Goal: Task Accomplishment & Management: Manage account settings

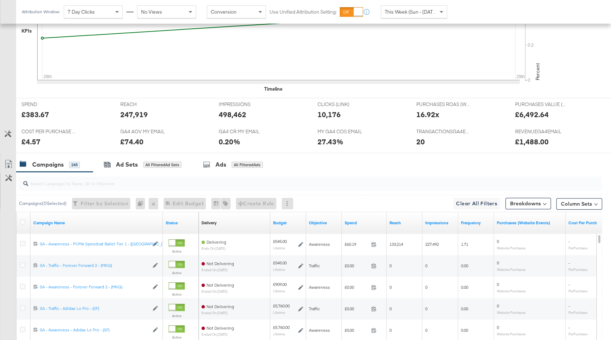
scroll to position [231, 0]
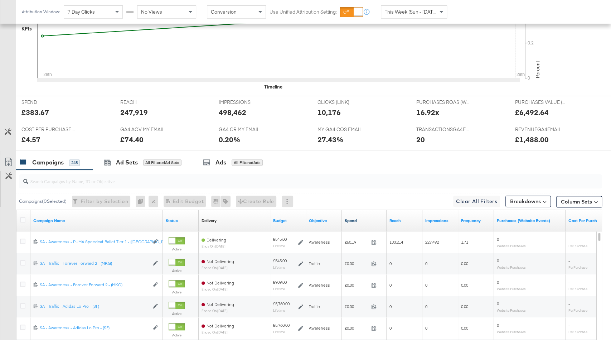
click at [367, 218] on link "Spend" at bounding box center [364, 221] width 39 height 6
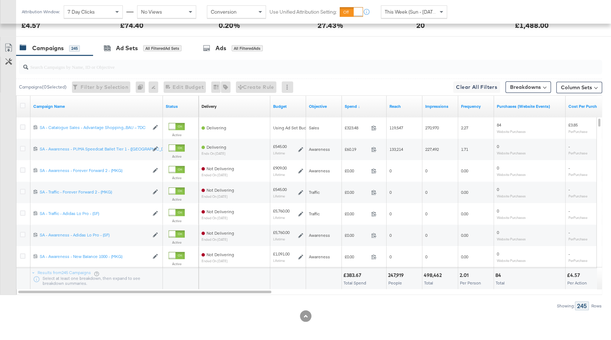
scroll to position [0, 0]
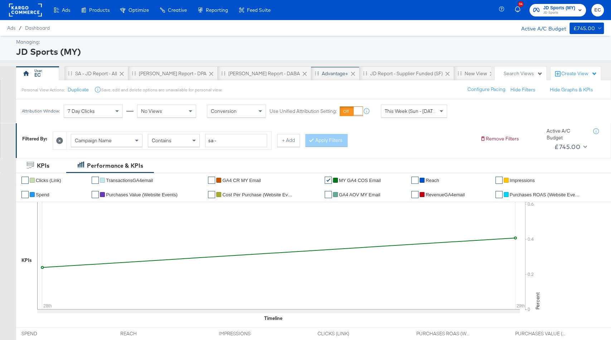
click at [322, 75] on div "Advantage+" at bounding box center [335, 73] width 26 height 7
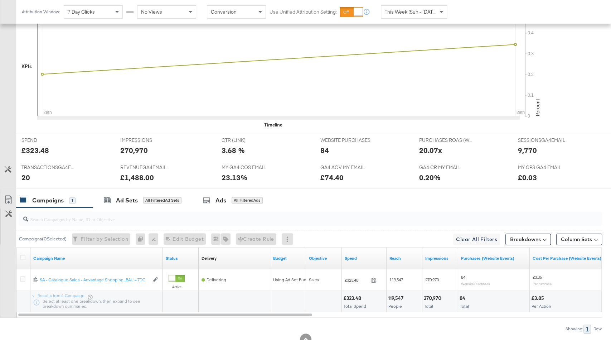
scroll to position [253, 0]
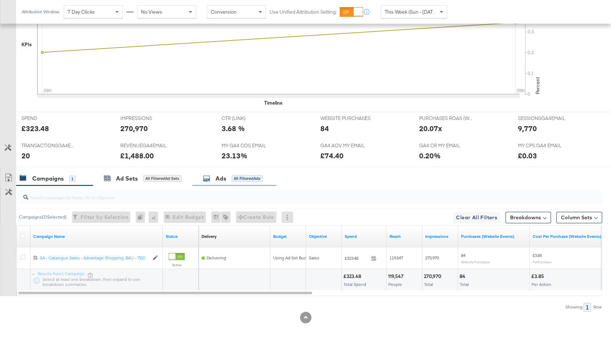
click at [218, 177] on div "Ads" at bounding box center [221, 178] width 11 height 8
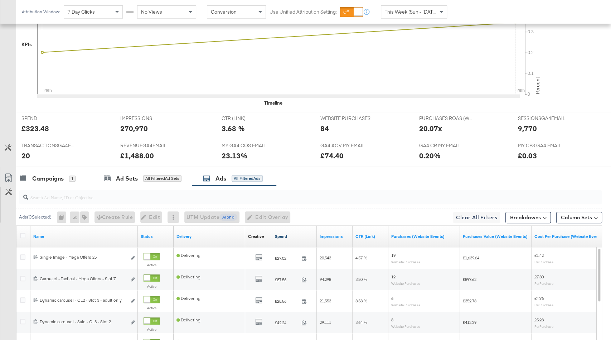
click at [290, 234] on link "Spend" at bounding box center [294, 236] width 39 height 6
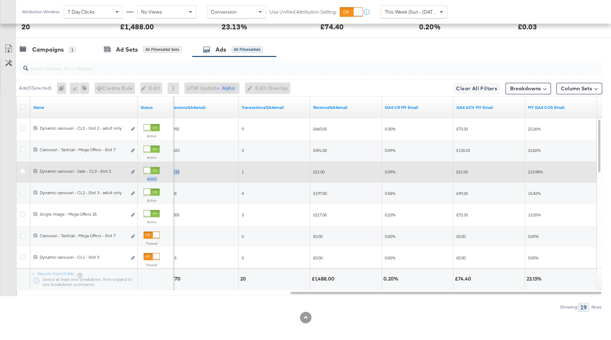
drag, startPoint x: 154, startPoint y: 168, endPoint x: 215, endPoint y: 174, distance: 60.8
click at [16, 161] on div "120224186162920123 Dynamic carousel - Sale - CL3 - Slot 2 Dynamic carousel - Sa…" at bounding box center [16, 161] width 0 height 0
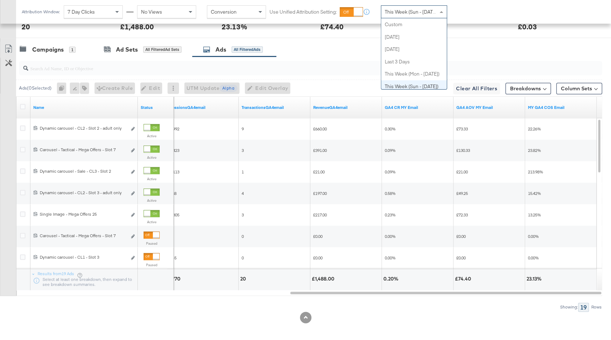
click at [405, 17] on div "This Week (Sun - Today)" at bounding box center [414, 12] width 66 height 12
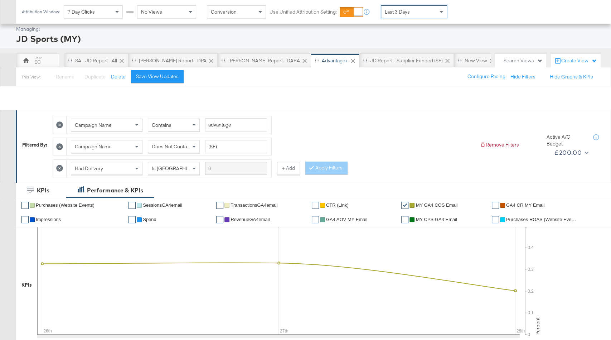
scroll to position [0, 0]
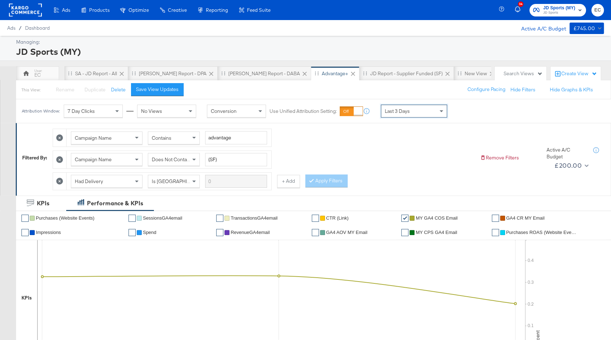
click at [552, 17] on div "34 JD Sports (MY) JD Sports EC" at bounding box center [557, 10] width 110 height 20
click at [550, 12] on span "JD Sports" at bounding box center [559, 13] width 32 height 6
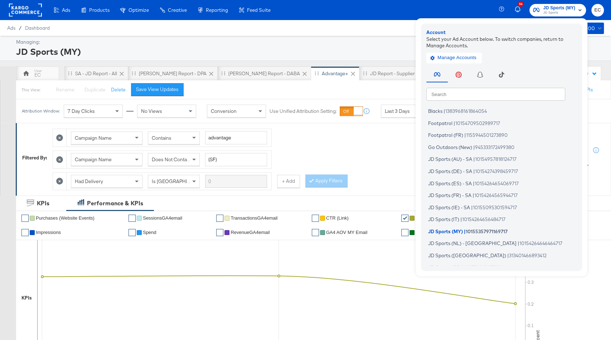
click at [495, 95] on input "text" at bounding box center [495, 93] width 139 height 13
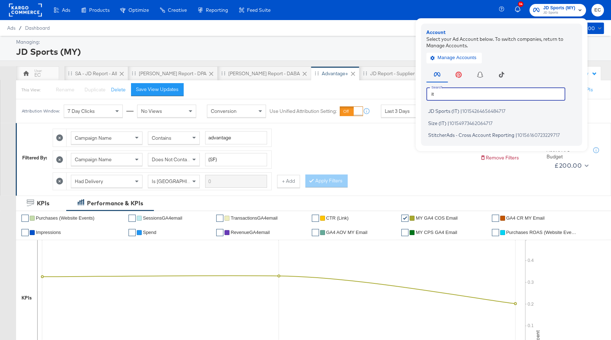
type input "it"
click at [506, 112] on span "10154264656484717" at bounding box center [483, 111] width 43 height 6
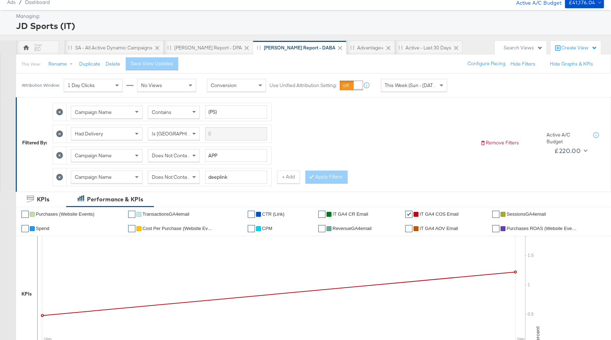
scroll to position [29, 0]
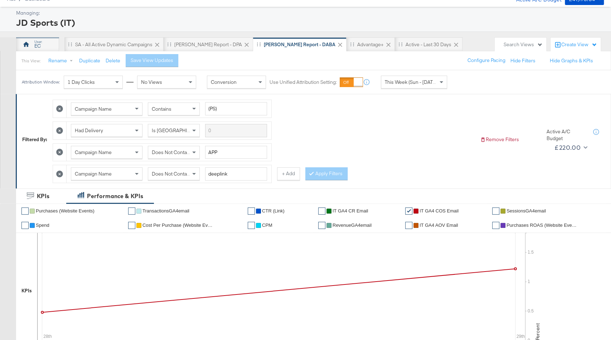
click at [33, 46] on div "EC" at bounding box center [37, 44] width 43 height 14
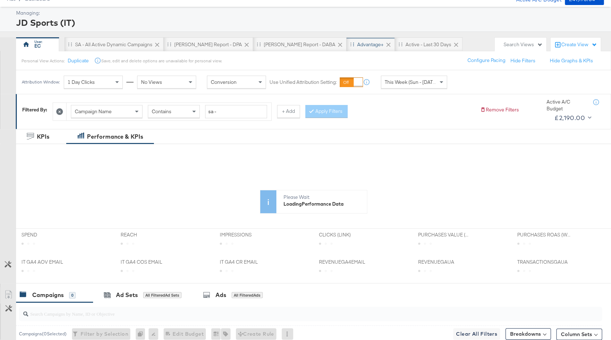
click at [357, 41] on div "Advantage+" at bounding box center [370, 44] width 26 height 7
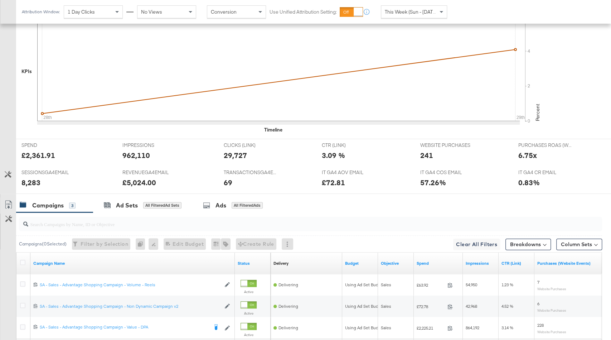
scroll to position [296, 0]
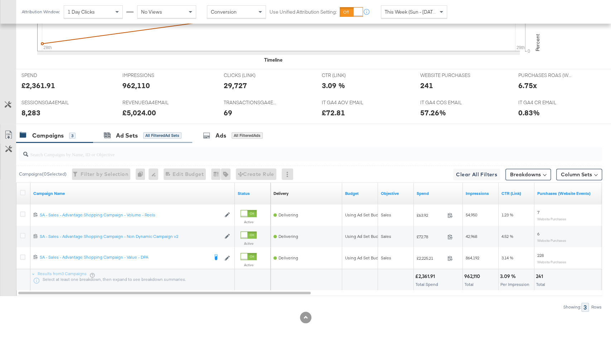
click at [163, 128] on div "Ad Sets All Filtered Ad Sets" at bounding box center [142, 135] width 99 height 15
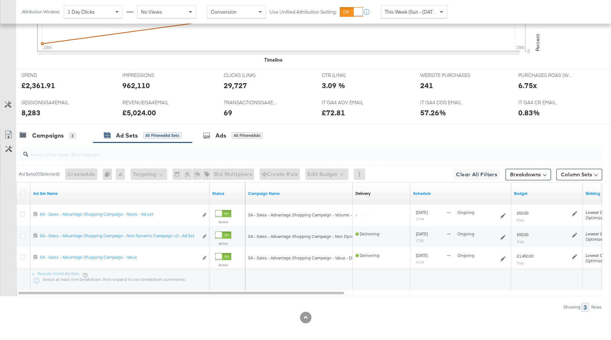
click at [28, 187] on div at bounding box center [23, 193] width 13 height 13
click at [22, 190] on icon at bounding box center [22, 192] width 5 height 5
click at [0, 0] on input "checkbox" at bounding box center [0, 0] width 0 height 0
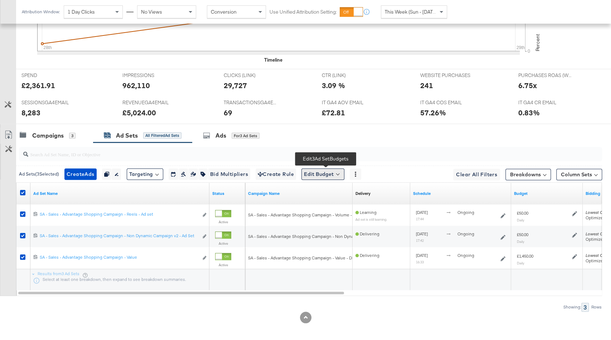
click at [329, 168] on button "Edit Budget" at bounding box center [322, 173] width 43 height 11
click at [329, 195] on button "Edit Ad Set Budget" at bounding box center [334, 192] width 63 height 11
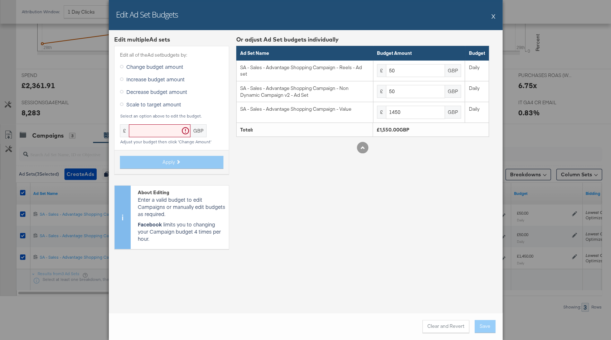
click at [492, 19] on button "X" at bounding box center [494, 16] width 4 height 14
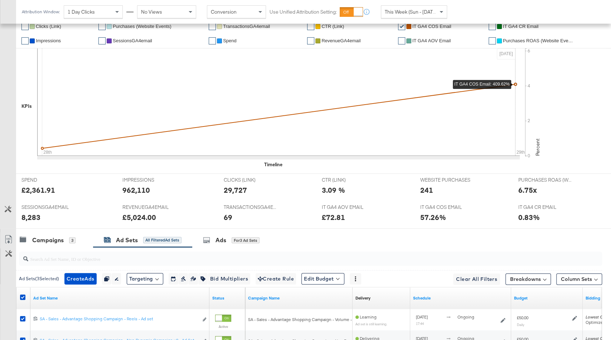
scroll to position [0, 0]
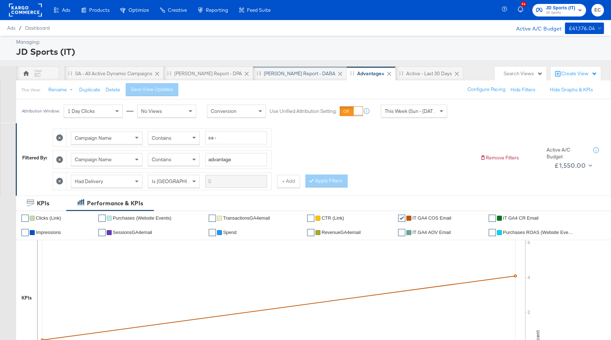
click at [269, 74] on div "[PERSON_NAME] Report - DABA" at bounding box center [300, 73] width 72 height 7
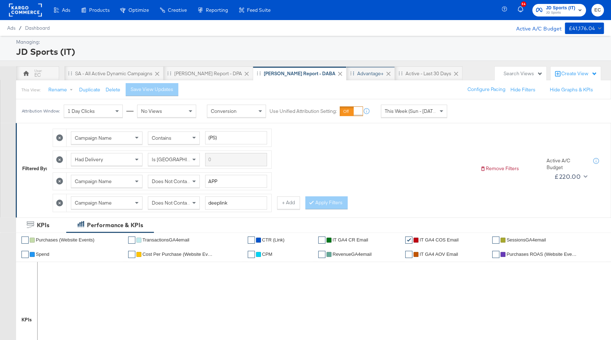
click at [357, 76] on div "Advantage+" at bounding box center [370, 73] width 26 height 7
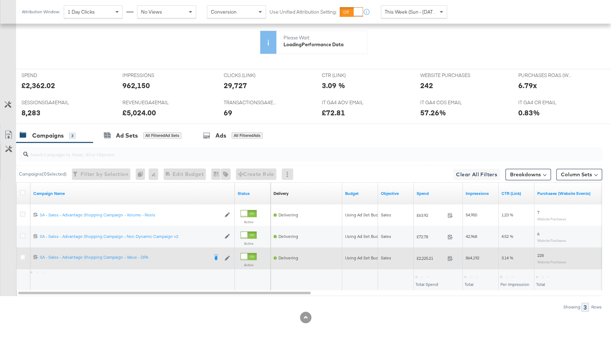
scroll to position [296, 0]
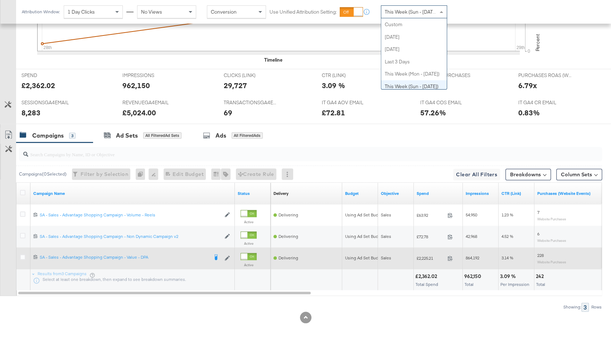
click at [391, 14] on span "This Week (Sun - [DATE])" at bounding box center [412, 12] width 54 height 6
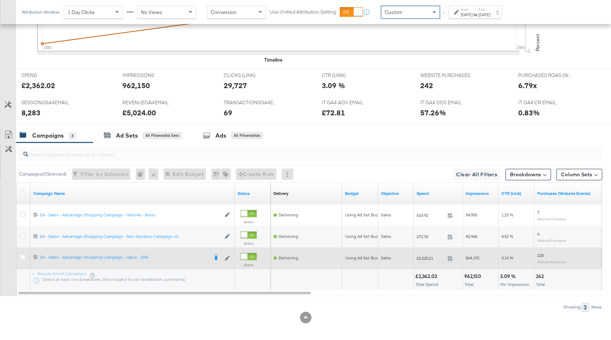
click at [473, 10] on label "Start:" at bounding box center [467, 9] width 12 height 5
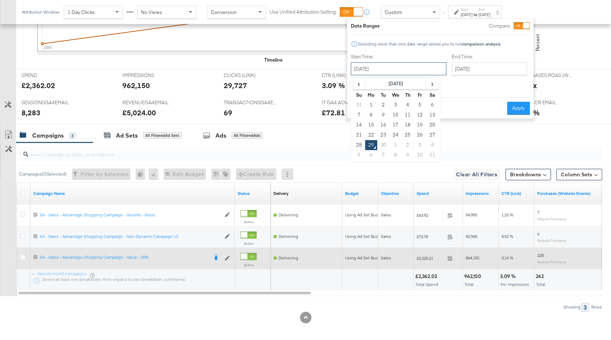
click at [394, 64] on input "September 29th 2025" at bounding box center [399, 68] width 96 height 13
click at [394, 134] on td "24" at bounding box center [396, 135] width 12 height 10
type input "September 24th 2025"
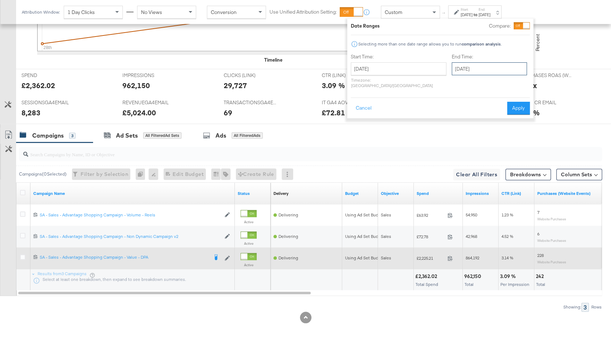
click at [462, 69] on input "September 29th 2025" at bounding box center [489, 68] width 75 height 13
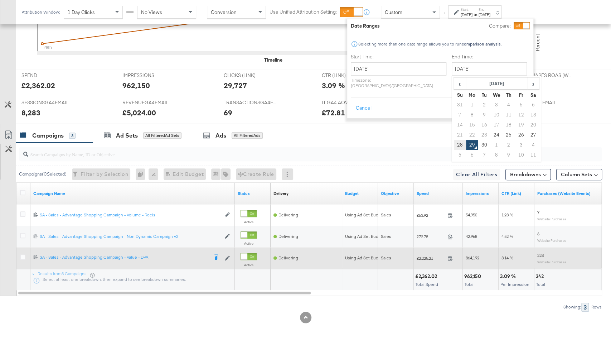
click at [454, 142] on td "28" at bounding box center [460, 145] width 12 height 10
type input "September 28th 2025"
click at [520, 104] on button "Apply" at bounding box center [518, 108] width 23 height 13
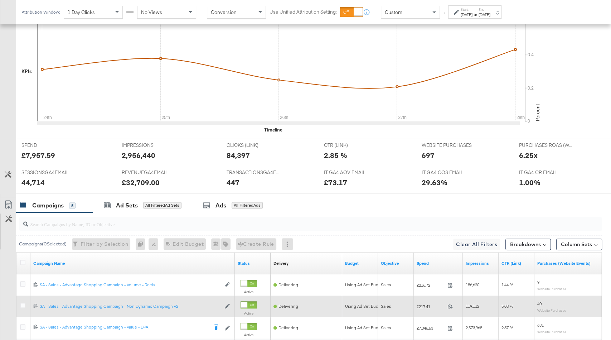
scroll to position [296, 0]
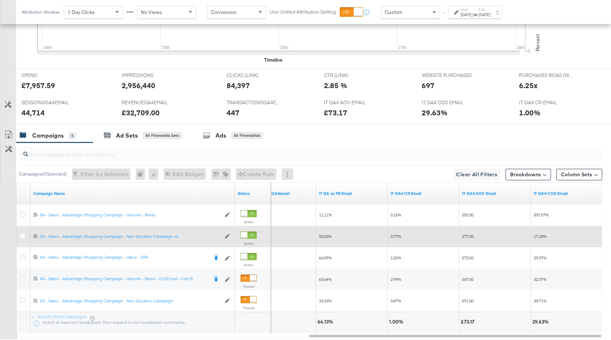
click at [473, 16] on div "Sep 24th 2025" at bounding box center [467, 15] width 12 height 6
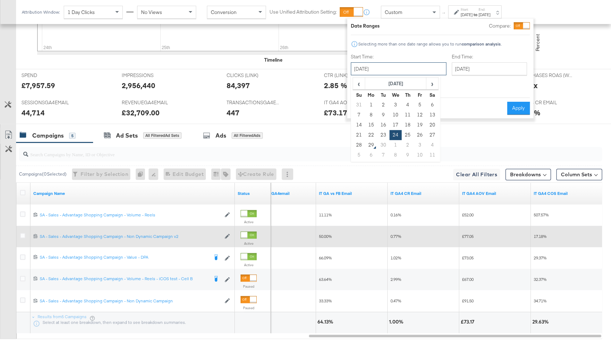
click at [411, 73] on input "September 24th 2025" at bounding box center [399, 68] width 96 height 13
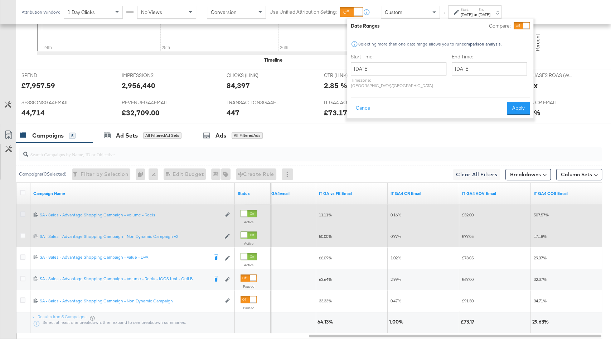
click at [23, 212] on icon at bounding box center [22, 213] width 5 height 5
click at [0, 0] on input "checkbox" at bounding box center [0, 0] width 0 height 0
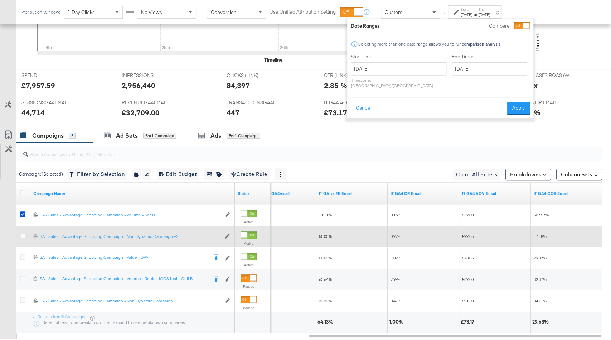
click at [143, 124] on div at bounding box center [305, 127] width 611 height 6
click at [140, 131] on div "Ad Sets for 1 Campaign" at bounding box center [140, 135] width 73 height 8
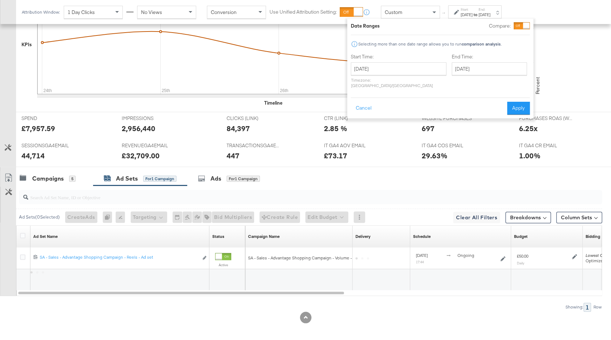
click at [222, 152] on div "TRANSACTIONSGA4EMAIL TRANSACTIONSGA4EMAIL 447" at bounding box center [269, 152] width 97 height 27
click at [221, 174] on div "Ads" at bounding box center [216, 178] width 11 height 8
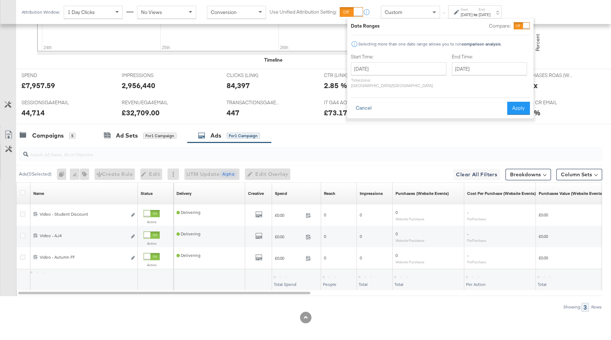
click at [361, 103] on button "Cancel" at bounding box center [364, 108] width 26 height 13
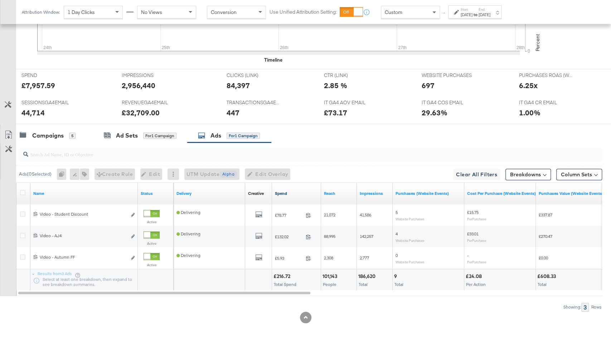
click at [290, 190] on link "Spend" at bounding box center [296, 193] width 43 height 6
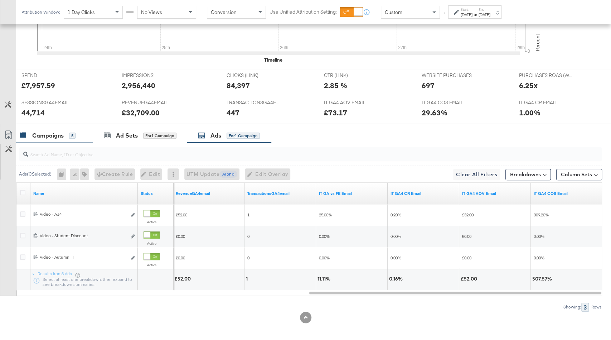
click at [74, 132] on div "5" at bounding box center [72, 135] width 6 height 6
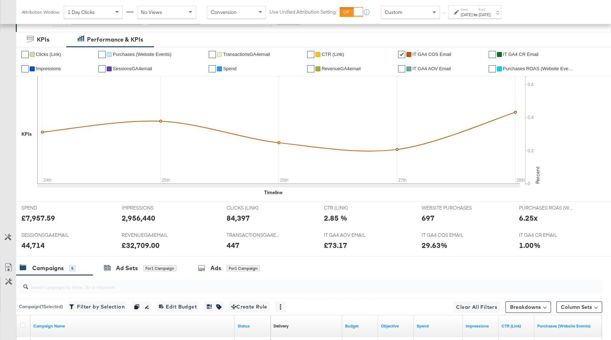
scroll to position [0, 0]
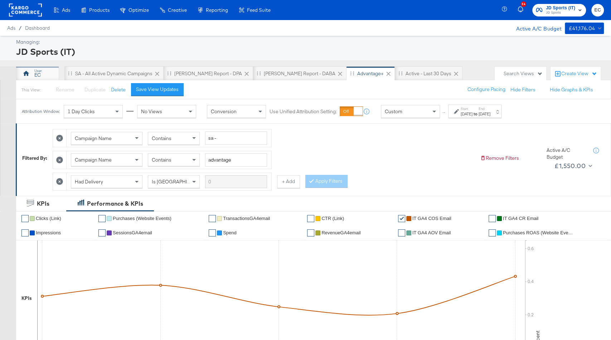
click at [40, 77] on div "EC" at bounding box center [37, 75] width 6 height 7
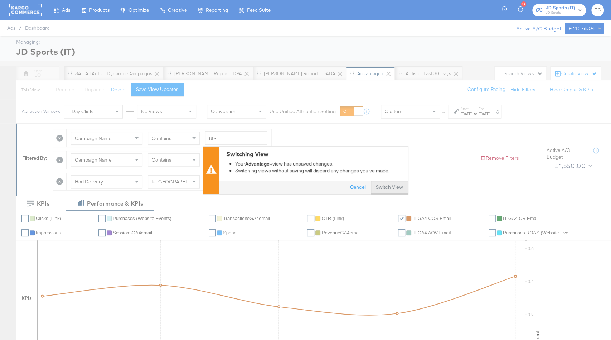
click at [397, 183] on button "Switch View" at bounding box center [389, 187] width 37 height 13
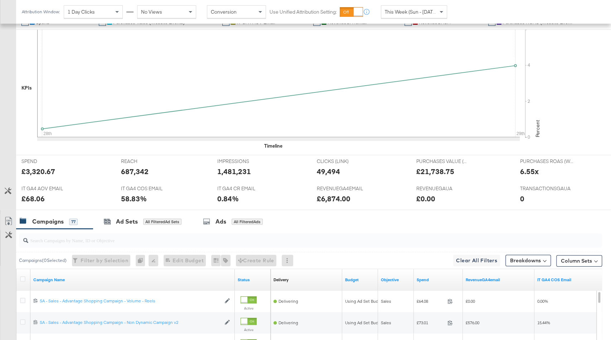
scroll to position [289, 0]
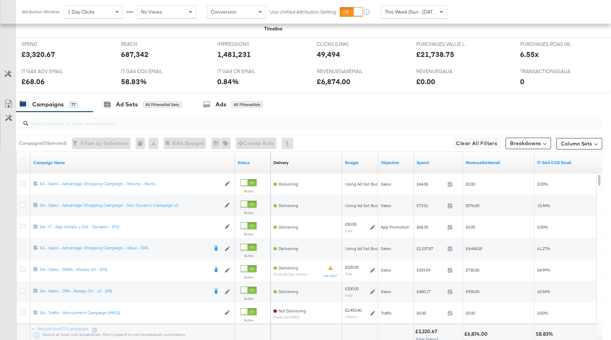
click at [433, 158] on div "Spend" at bounding box center [438, 162] width 49 height 11
click at [434, 165] on div "Spend" at bounding box center [438, 162] width 49 height 11
click at [434, 163] on link "Spend" at bounding box center [438, 163] width 43 height 6
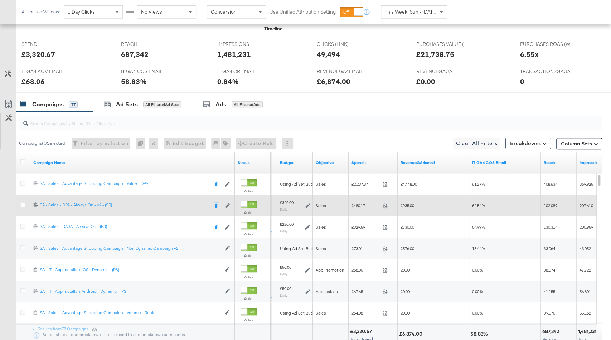
click at [306, 203] on icon at bounding box center [307, 205] width 5 height 5
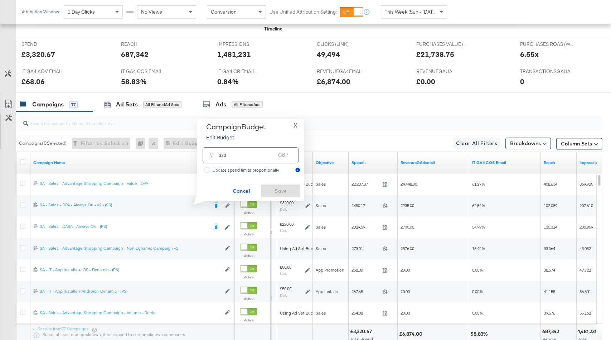
click at [221, 155] on input "320" at bounding box center [247, 152] width 57 height 15
type input "260"
click at [281, 192] on span "Save" at bounding box center [281, 191] width 34 height 9
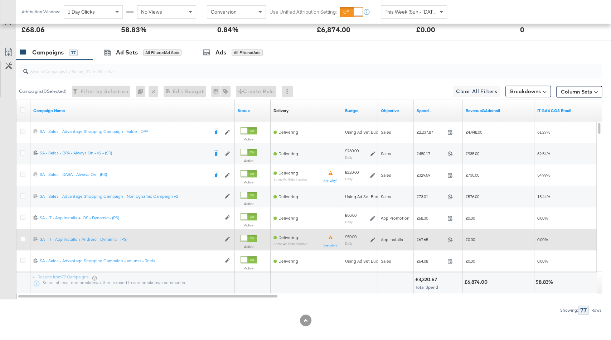
scroll to position [338, 0]
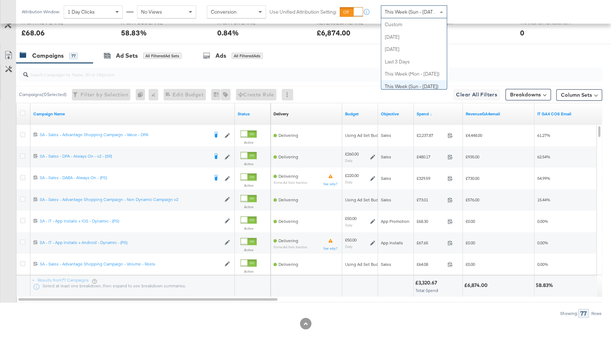
click at [426, 13] on span "This Week (Sun - [DATE])" at bounding box center [412, 12] width 54 height 6
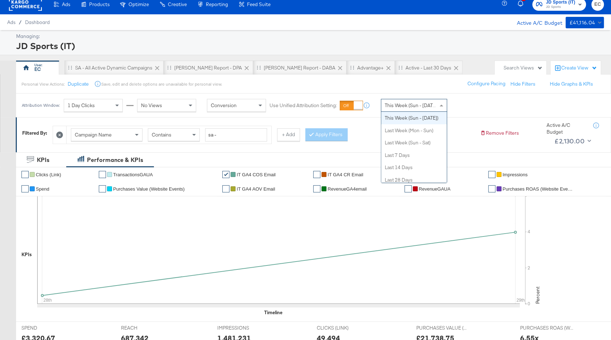
click at [549, 1] on span "JD Sports (IT)" at bounding box center [560, 3] width 29 height 8
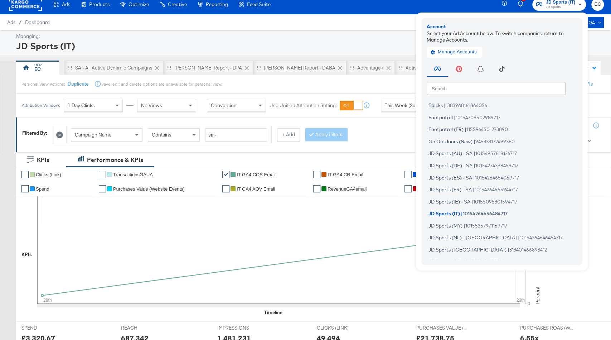
click at [466, 89] on input "text" at bounding box center [496, 88] width 139 height 13
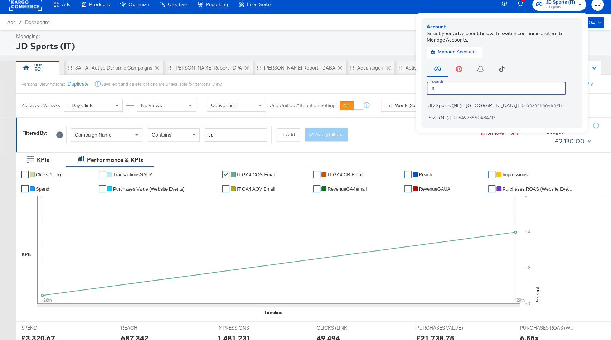
type input "nl"
click at [474, 102] on li "JD Sports (NL) - SA | 10154264646464717" at bounding box center [504, 105] width 154 height 10
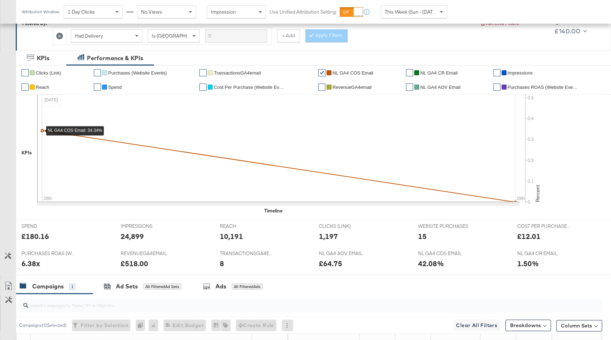
scroll to position [9, 0]
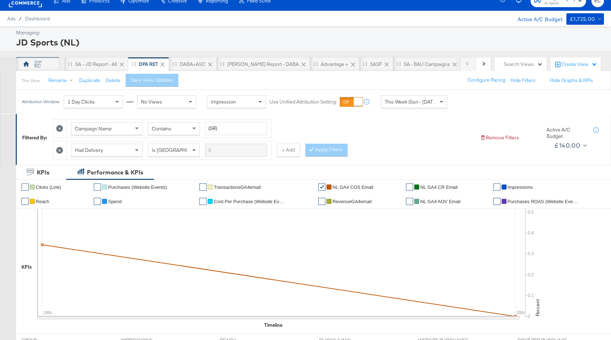
click at [46, 57] on div "EC" at bounding box center [37, 64] width 43 height 14
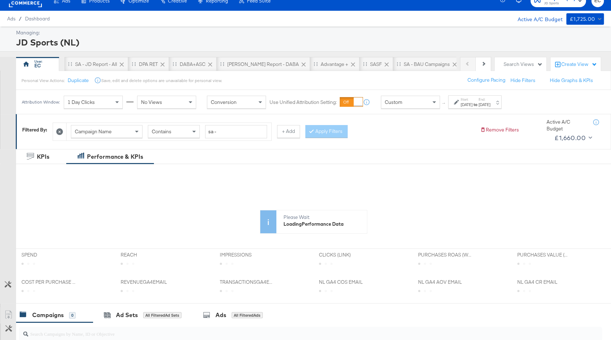
click at [473, 98] on label "Start:" at bounding box center [467, 99] width 12 height 5
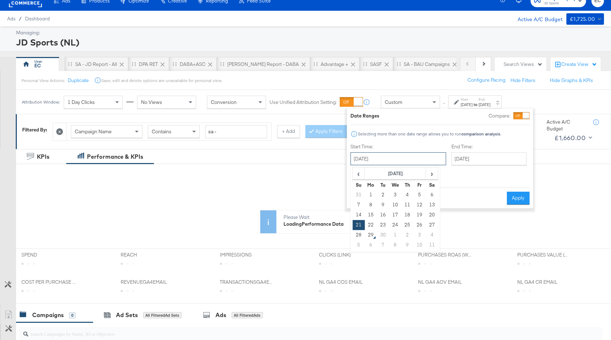
click at [397, 161] on input "September 21st 2025" at bounding box center [399, 158] width 96 height 13
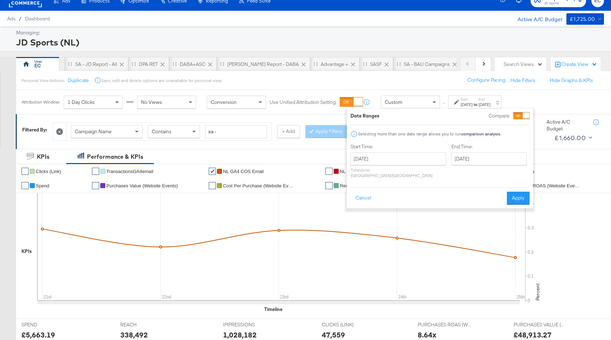
click at [493, 175] on div "End Time: September 25th 2025 ‹ September 2025 › Su Mo Tu We Th Fr Sa 31 1 2 3 …" at bounding box center [491, 162] width 78 height 38
click at [420, 102] on div "Custom" at bounding box center [410, 102] width 58 height 12
click at [362, 192] on button "Cancel" at bounding box center [364, 198] width 26 height 13
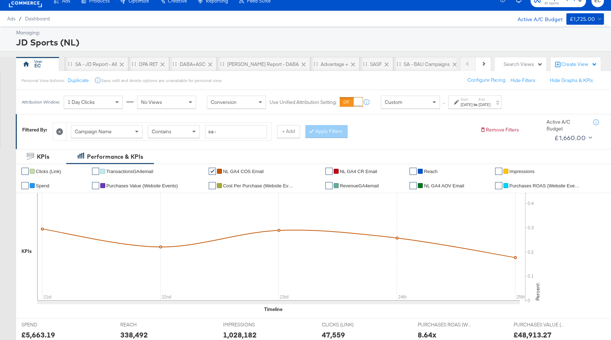
click at [411, 101] on div "Custom" at bounding box center [410, 102] width 58 height 12
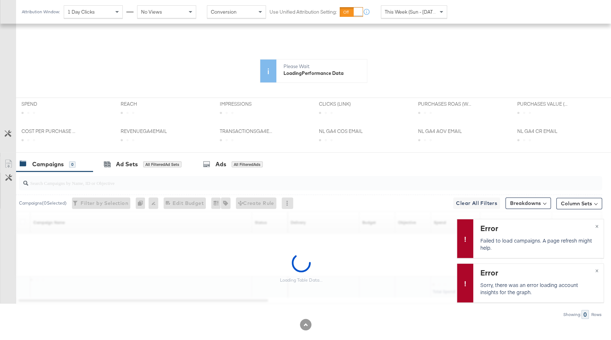
scroll to position [168, 0]
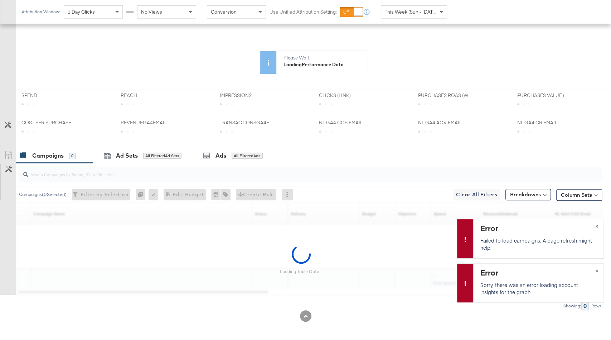
click at [596, 224] on button "×" at bounding box center [596, 225] width 13 height 13
click at [597, 267] on button "×" at bounding box center [596, 270] width 13 height 13
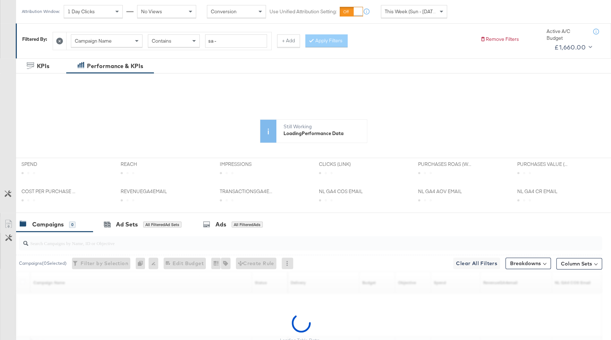
scroll to position [135, 0]
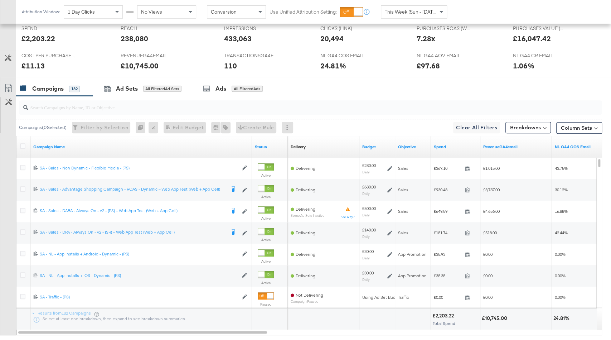
scroll to position [315, 0]
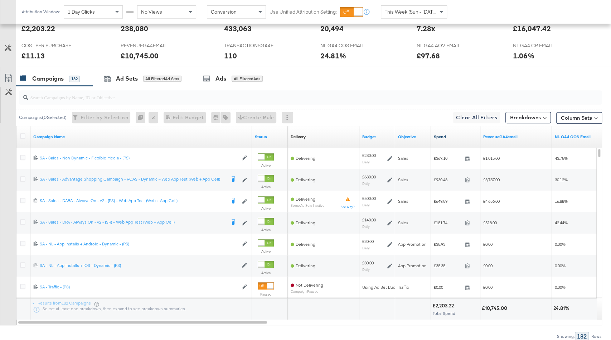
click at [454, 135] on link "Spend" at bounding box center [456, 137] width 44 height 6
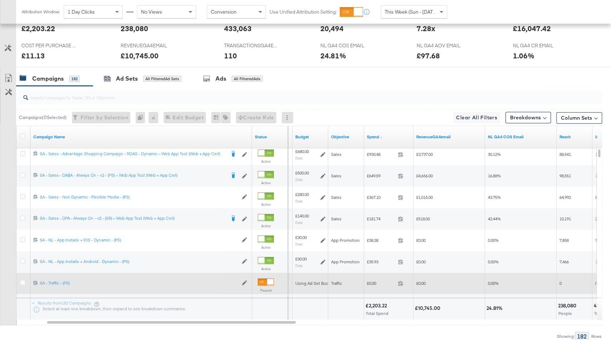
scroll to position [309, 0]
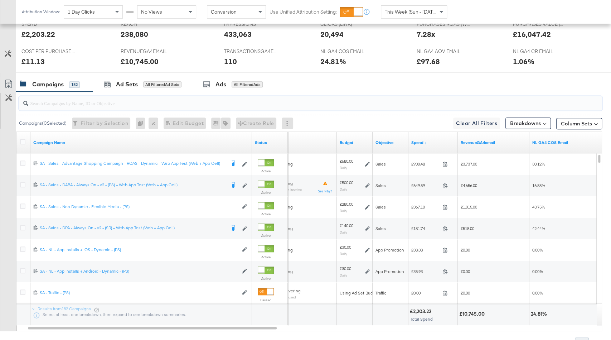
click at [273, 106] on input "search" at bounding box center [288, 100] width 521 height 14
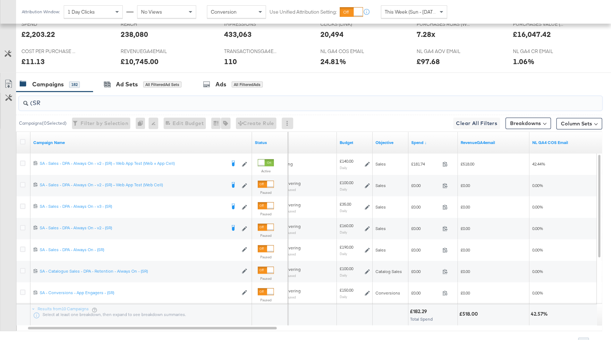
click at [211, 99] on input "(SR" at bounding box center [288, 100] width 521 height 14
type input "("
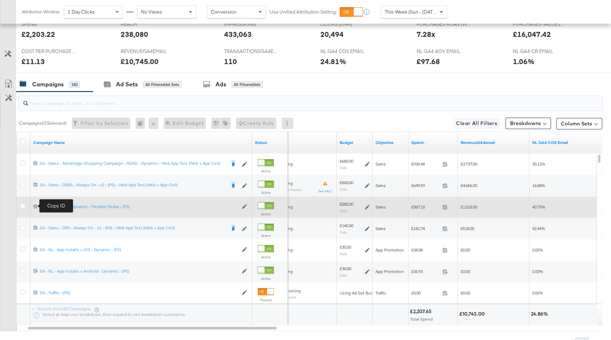
click at [36, 204] on icon at bounding box center [35, 206] width 5 height 5
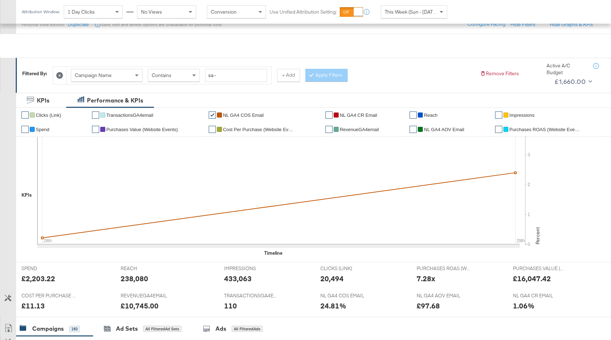
scroll to position [0, 0]
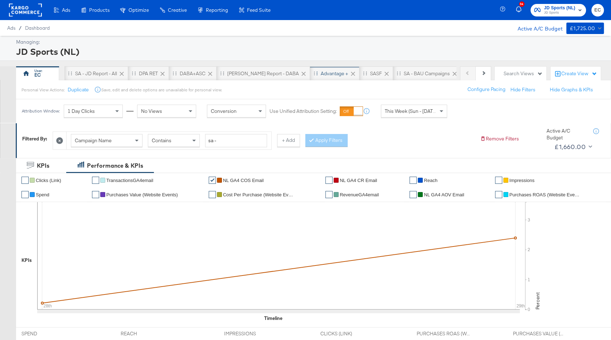
click at [321, 75] on div "Advantage +" at bounding box center [335, 73] width 28 height 7
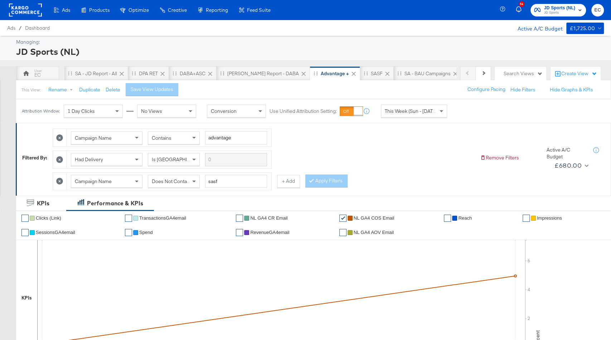
click at [61, 178] on icon at bounding box center [59, 181] width 7 height 7
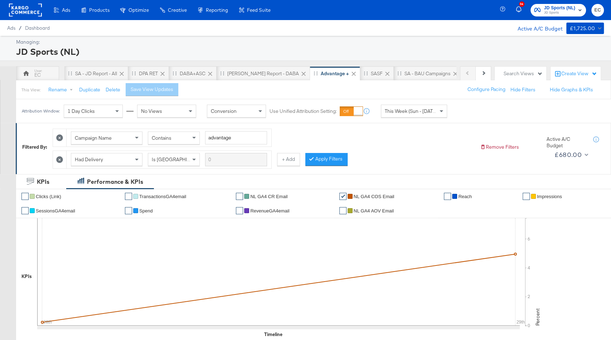
click at [58, 159] on icon at bounding box center [59, 159] width 7 height 7
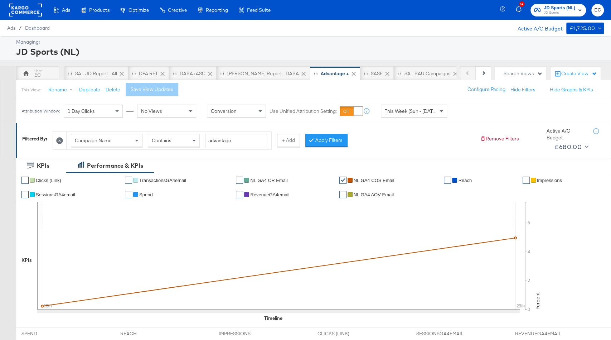
click at [109, 142] on span "Campaign Name" at bounding box center [93, 140] width 37 height 6
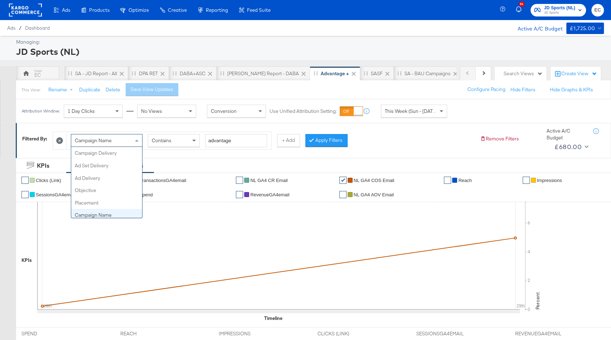
scroll to position [62, 0]
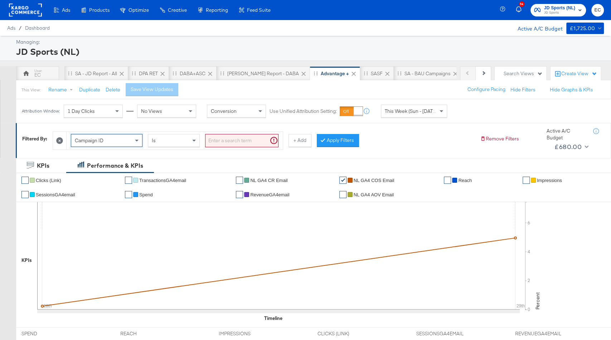
click at [232, 141] on input "search" at bounding box center [241, 140] width 73 height 13
paste input "6946746106870"
type input "6946746106870"
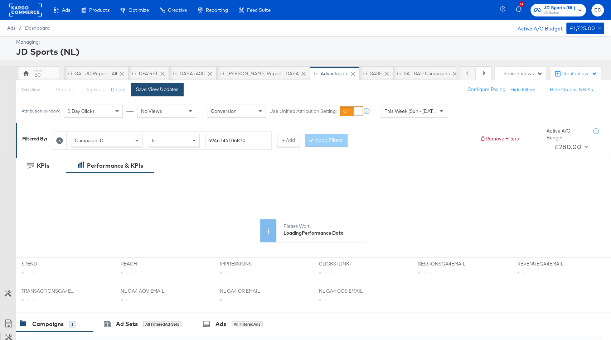
click at [155, 90] on div "Save View Updates" at bounding box center [157, 89] width 43 height 7
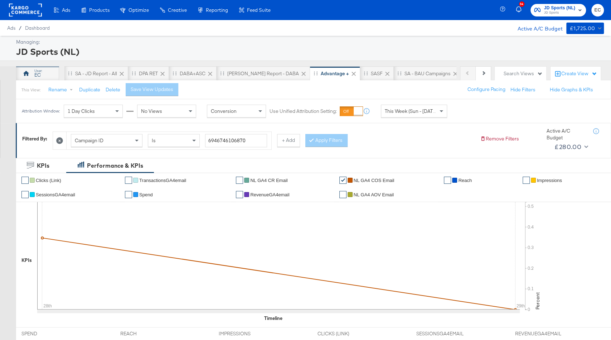
click at [44, 72] on div "EC" at bounding box center [37, 73] width 43 height 14
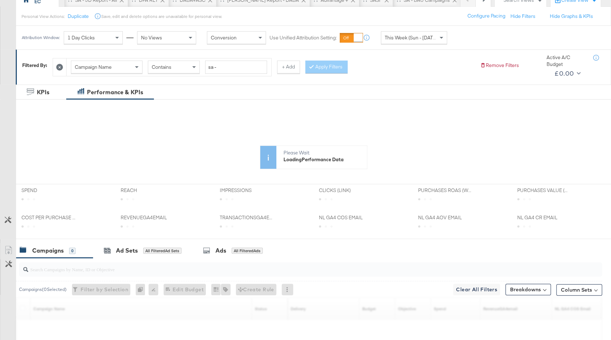
scroll to position [168, 0]
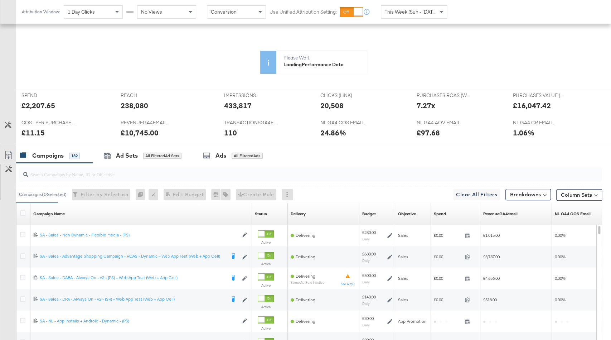
click at [126, 175] on input "search" at bounding box center [288, 171] width 521 height 14
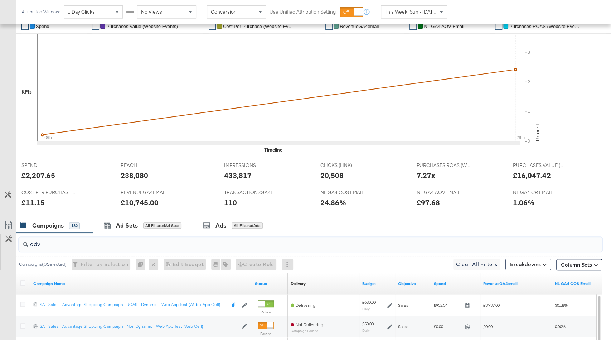
type input "adv"
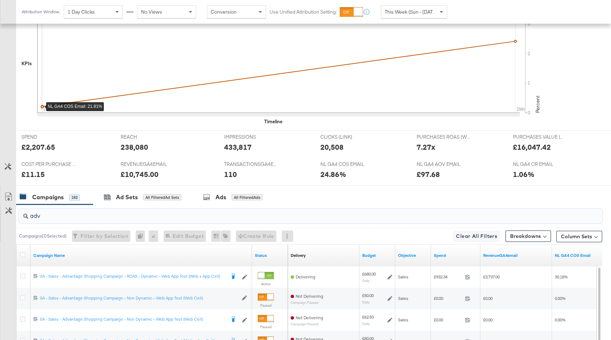
scroll to position [231, 0]
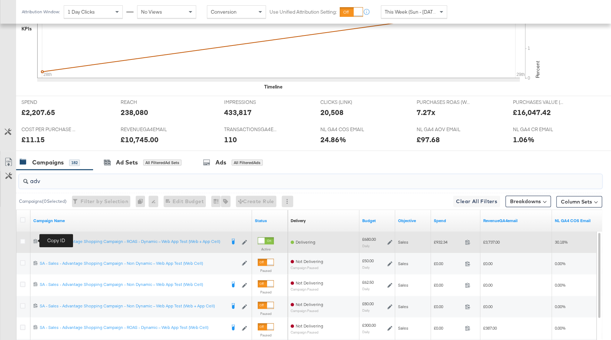
click at [35, 240] on icon at bounding box center [35, 240] width 5 height 5
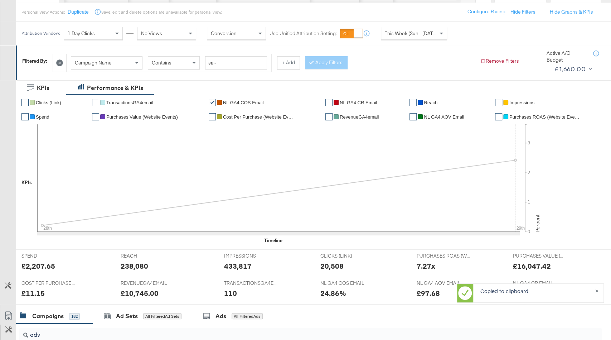
scroll to position [0, 0]
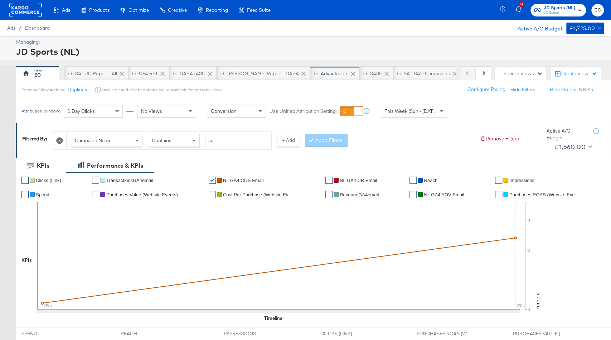
click at [310, 67] on div "Advantage +" at bounding box center [334, 73] width 49 height 14
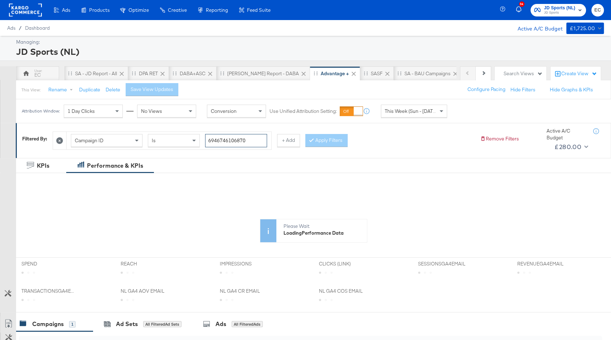
click at [254, 145] on input "6946746106870" at bounding box center [236, 140] width 62 height 13
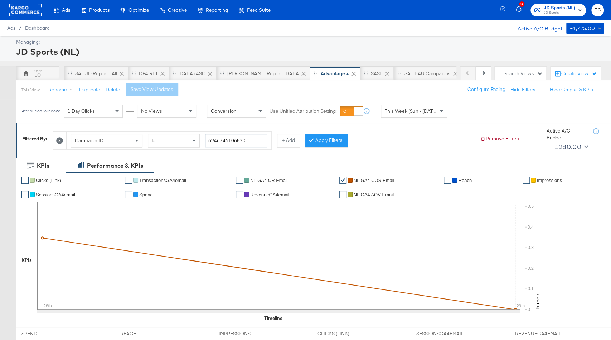
paste input "6941453243670"
type input "6946746106870,6941453243670"
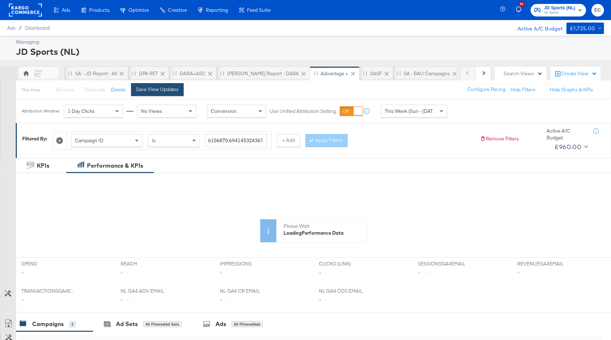
click at [174, 88] on div "Save View Updates" at bounding box center [157, 89] width 43 height 7
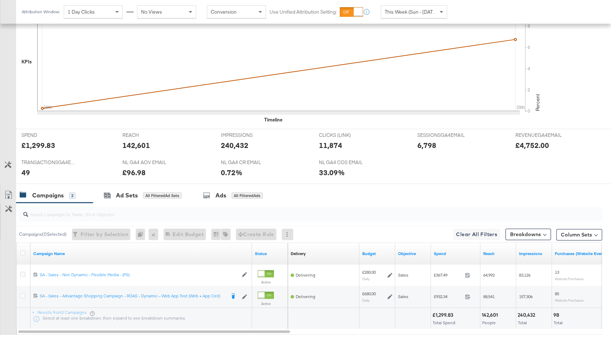
scroll to position [238, 0]
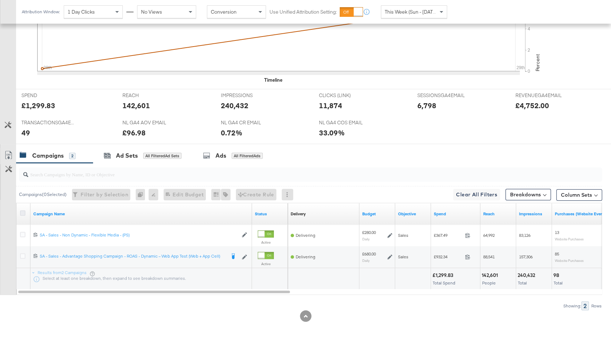
click at [23, 210] on icon at bounding box center [22, 212] width 5 height 5
click at [0, 0] on input "checkbox" at bounding box center [0, 0] width 0 height 0
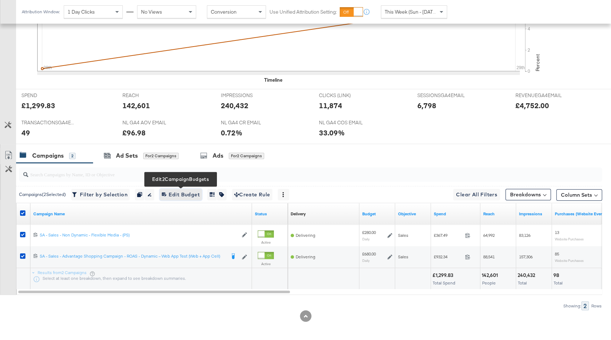
click at [187, 195] on span "Edit 2 Campaign Budgets Edit Budget" at bounding box center [181, 194] width 38 height 9
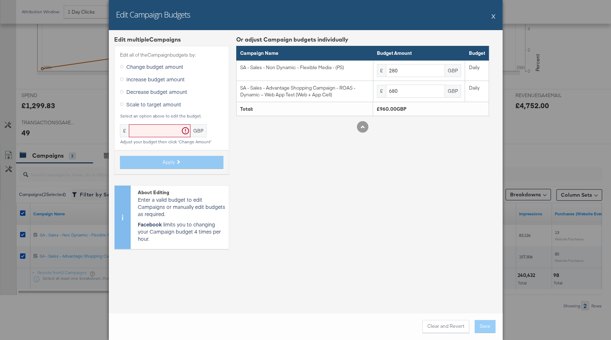
click at [493, 17] on button "X" at bounding box center [494, 16] width 4 height 14
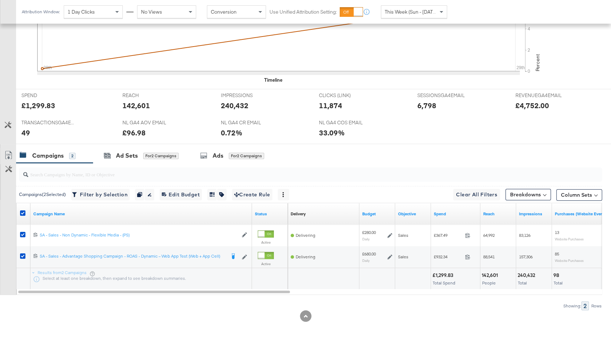
scroll to position [0, 0]
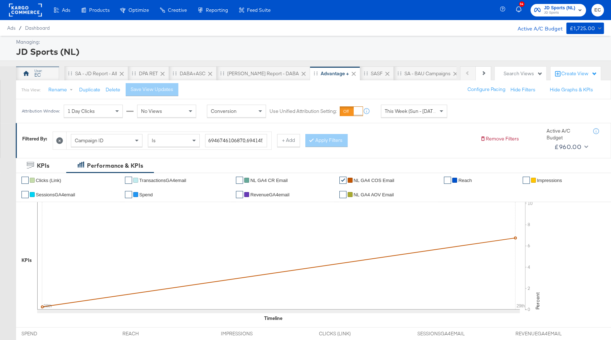
click at [40, 74] on div "EC" at bounding box center [37, 73] width 43 height 14
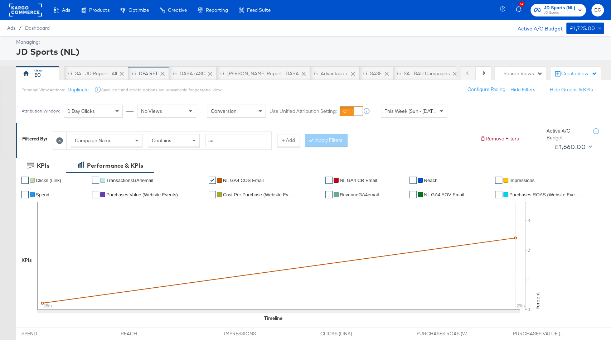
click at [144, 77] on div "DPA RET" at bounding box center [148, 73] width 41 height 14
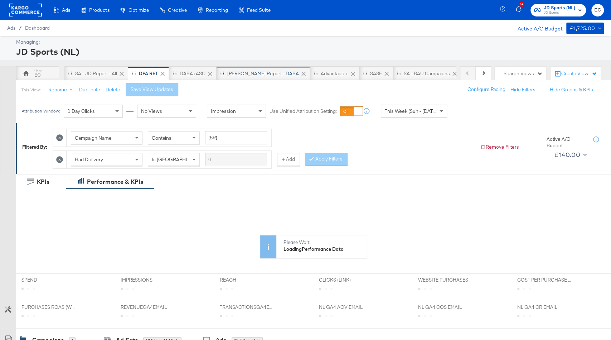
click at [249, 79] on div "SA - JD Report - DABA" at bounding box center [263, 73] width 93 height 14
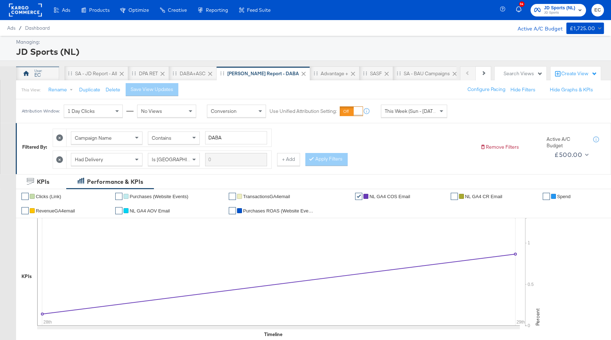
click at [30, 76] on div "EC" at bounding box center [37, 73] width 43 height 14
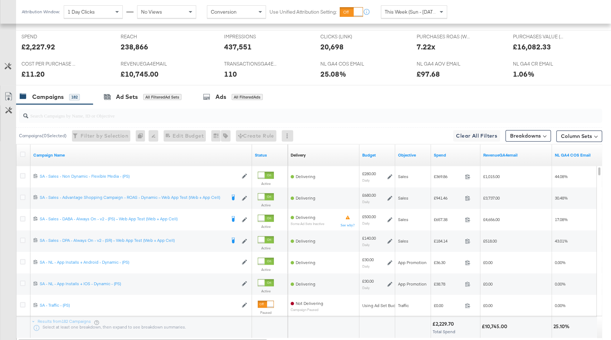
scroll to position [303, 0]
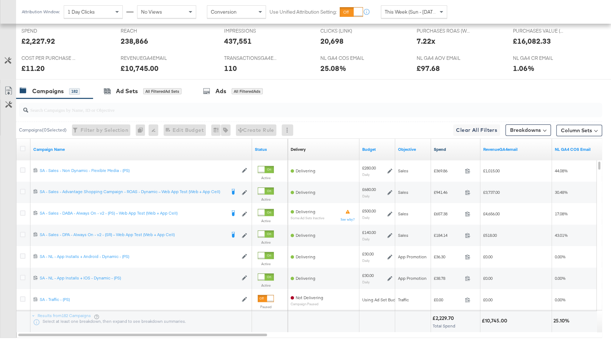
click at [467, 150] on link "Spend" at bounding box center [456, 149] width 44 height 6
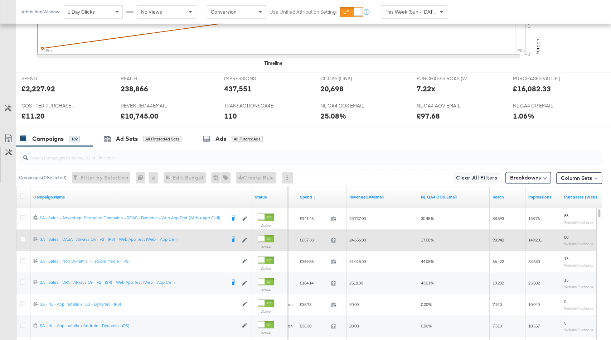
scroll to position [258, 0]
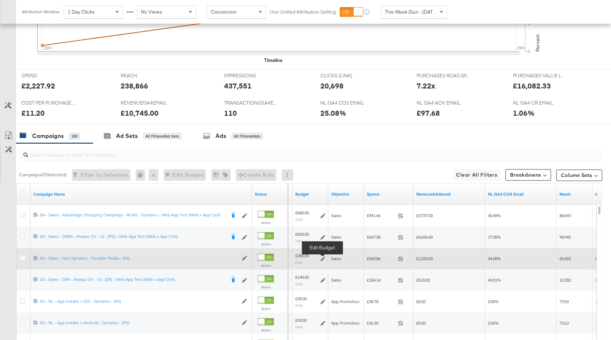
click at [322, 258] on icon at bounding box center [322, 258] width 5 height 5
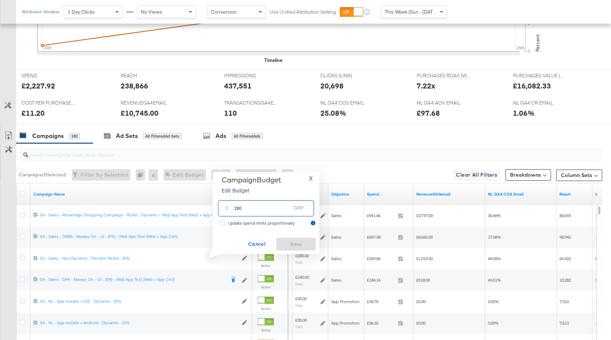
drag, startPoint x: 236, startPoint y: 208, endPoint x: 303, endPoint y: 208, distance: 67.7
click at [303, 208] on div "£ 280 GBP" at bounding box center [266, 208] width 96 height 16
type input "200"
click at [306, 243] on span "Save" at bounding box center [296, 244] width 34 height 9
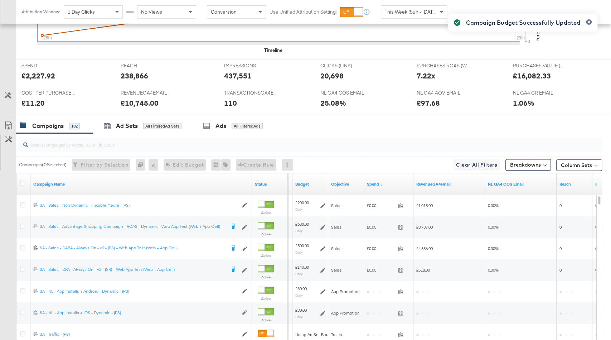
scroll to position [270, 0]
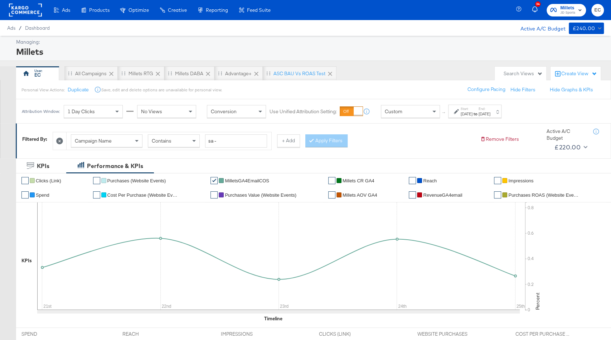
click at [491, 115] on div "[DATE]" at bounding box center [485, 114] width 12 height 6
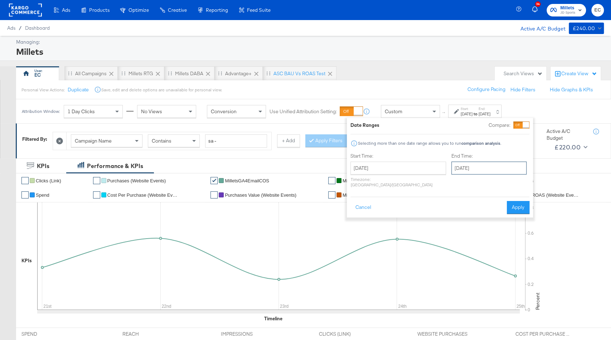
click at [492, 164] on input "[DATE]" at bounding box center [489, 167] width 75 height 13
click at [527, 232] on td "27" at bounding box center [533, 234] width 12 height 10
type input "[DATE]"
click at [518, 202] on button "Apply" at bounding box center [518, 207] width 23 height 13
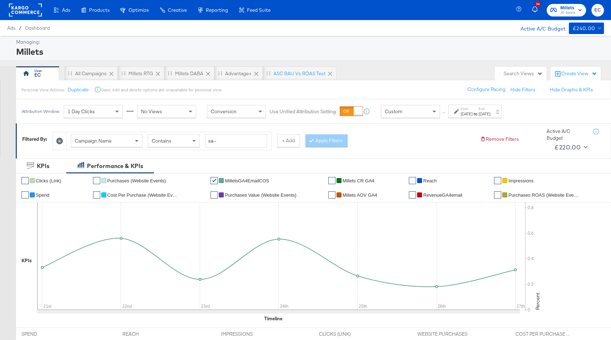
click at [473, 113] on div "[DATE]" at bounding box center [467, 114] width 12 height 6
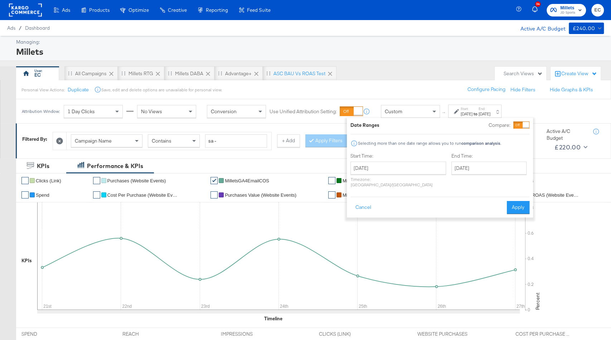
click at [483, 160] on div "End Time: [DATE] ‹ [DATE] › Su Mo Tu We Th Fr Sa 31 1 2 3 4 5 6 7 8 9 10 11 12 …" at bounding box center [491, 172] width 78 height 38
click at [481, 166] on input "[DATE]" at bounding box center [489, 167] width 75 height 13
click at [525, 201] on button "Apply" at bounding box center [518, 207] width 23 height 13
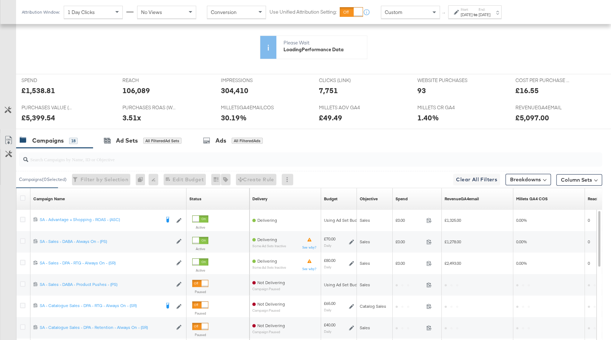
scroll to position [254, 0]
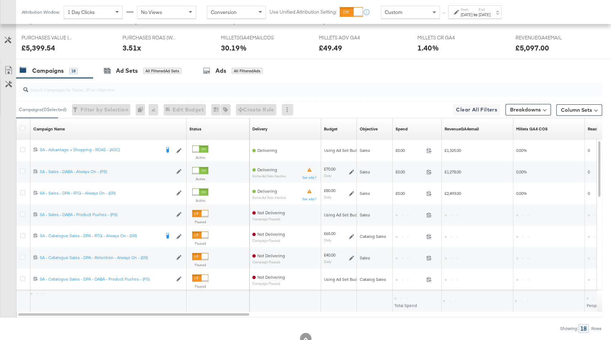
click at [421, 135] on div "Spend Sorting Unavailable" at bounding box center [417, 128] width 49 height 11
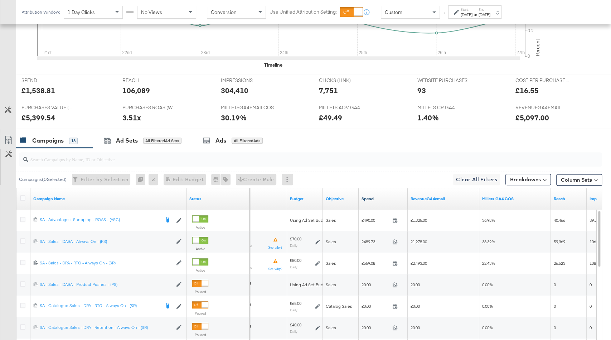
click at [381, 196] on link "Spend" at bounding box center [383, 199] width 43 height 6
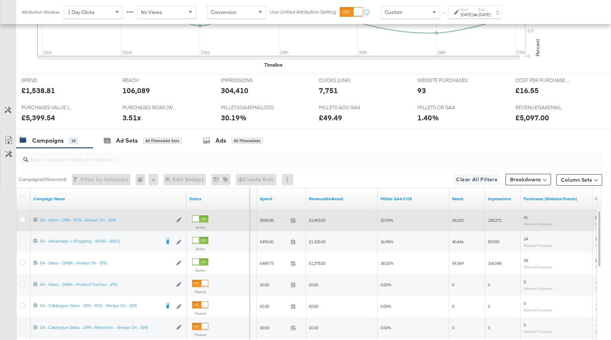
click at [267, 217] on span "£559.08" at bounding box center [274, 219] width 28 height 5
copy span "559.08"
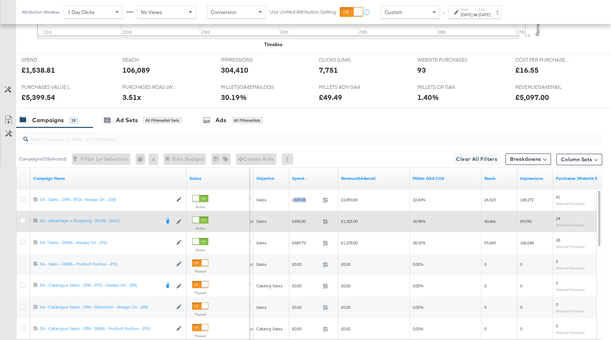
scroll to position [273, 0]
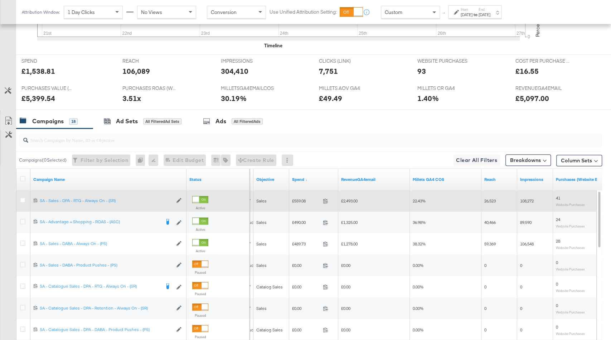
click at [352, 201] on span "£2,493.00" at bounding box center [349, 200] width 16 height 5
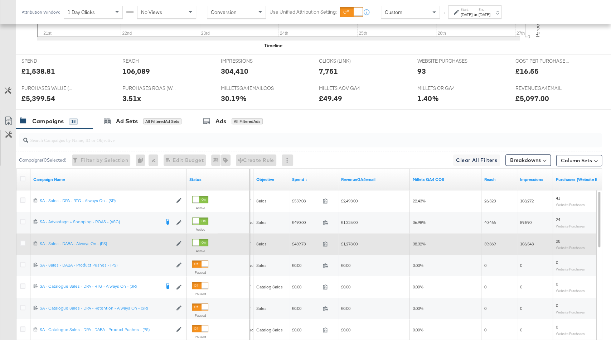
click at [297, 241] on span "£489.73" at bounding box center [306, 243] width 28 height 5
copy span "489.73"
click at [352, 241] on span "£1,278.00" at bounding box center [349, 243] width 16 height 5
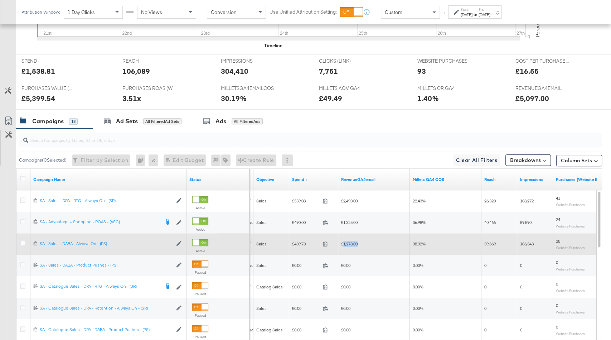
copy span "1,278.00"
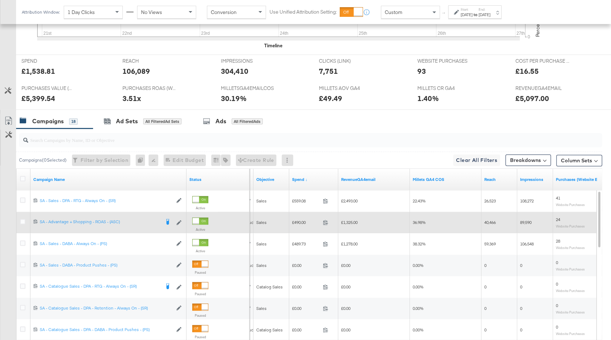
click at [300, 221] on span "£490.00" at bounding box center [306, 221] width 28 height 5
copy span "490.00"
click at [350, 221] on span "£1,325.00" at bounding box center [349, 221] width 16 height 5
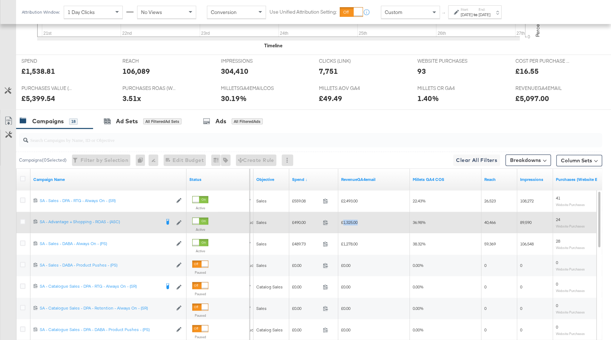
copy span "1,325.00"
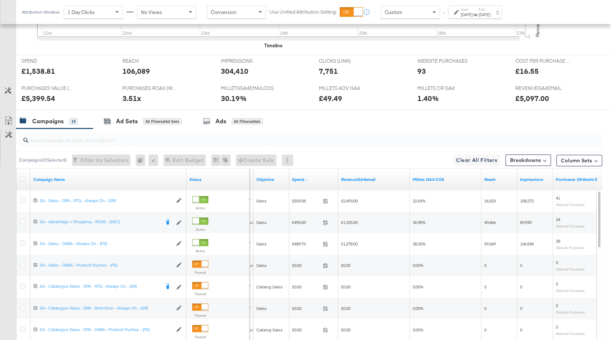
click at [491, 8] on div "Start: Sep 21st 2025 to End: Sep 27th 2025" at bounding box center [476, 12] width 30 height 10
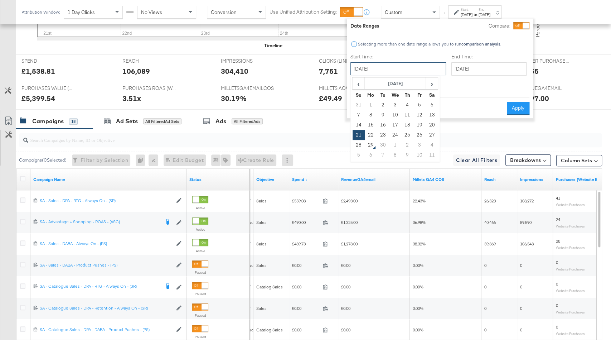
click at [389, 63] on input "[DATE]" at bounding box center [399, 68] width 96 height 13
click at [359, 145] on td "28" at bounding box center [359, 145] width 12 height 10
type input "[DATE]"
click at [523, 106] on button "Apply" at bounding box center [518, 108] width 23 height 13
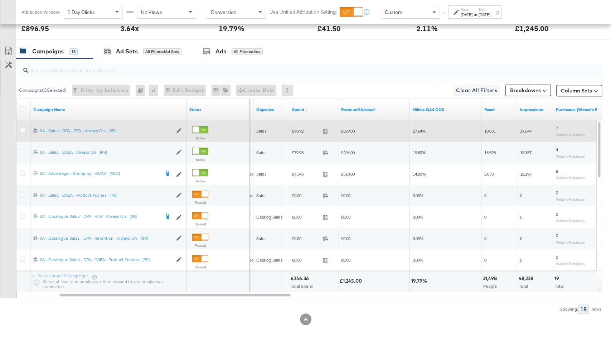
click at [296, 134] on span "£90.92" at bounding box center [306, 130] width 28 height 5
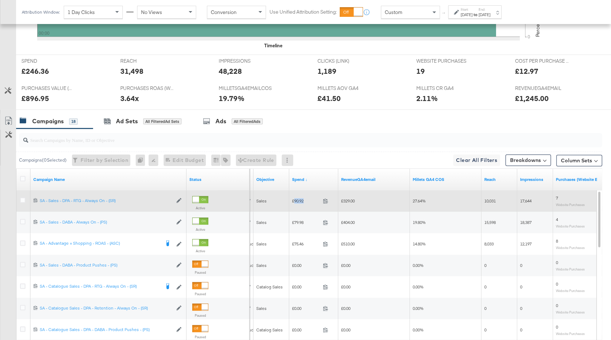
click at [296, 201] on span "£90.92" at bounding box center [306, 200] width 28 height 5
copy span "90.92"
click at [345, 198] on span "£329.00" at bounding box center [348, 200] width 14 height 5
copy span "329.00"
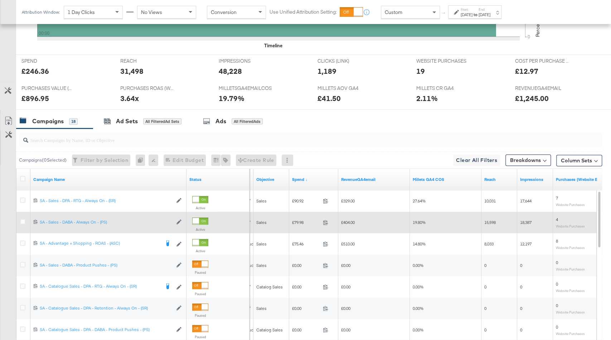
click at [297, 222] on span "£79.98" at bounding box center [306, 221] width 28 height 5
copy span "79.98"
click at [347, 219] on span "£404.00" at bounding box center [348, 221] width 14 height 5
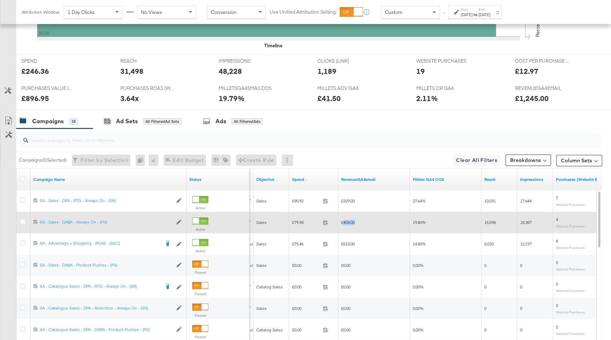
copy span "404.00"
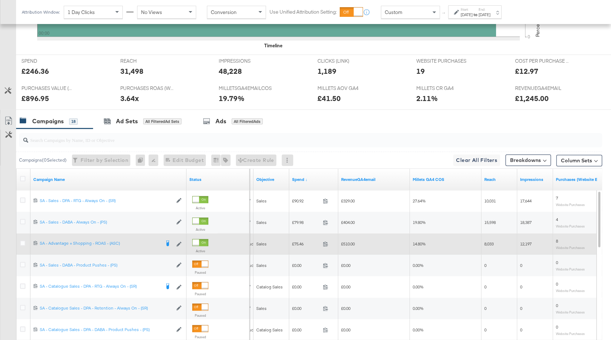
click at [298, 241] on span "£75.46" at bounding box center [306, 243] width 28 height 5
copy span "75.46"
click at [351, 242] on span "£510.00" at bounding box center [348, 243] width 14 height 5
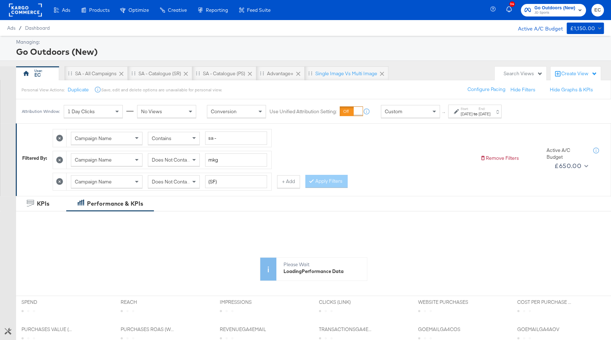
click at [473, 115] on div "[DATE]" at bounding box center [467, 114] width 12 height 6
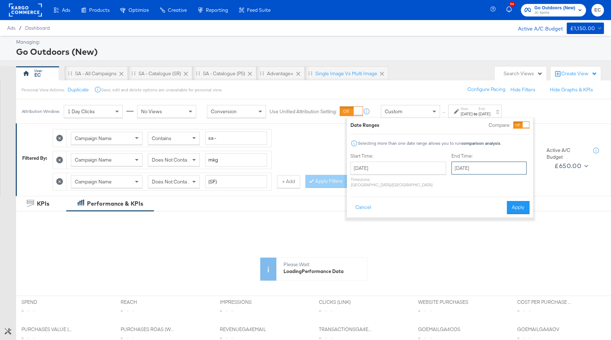
click at [463, 168] on input "[DATE]" at bounding box center [489, 167] width 75 height 13
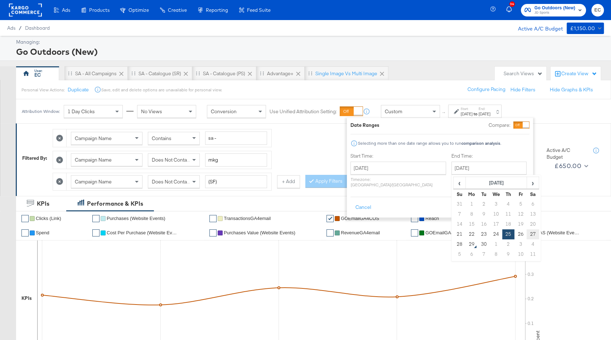
click at [527, 234] on td "27" at bounding box center [533, 234] width 12 height 10
type input "[DATE]"
click at [516, 201] on button "Apply" at bounding box center [518, 207] width 23 height 13
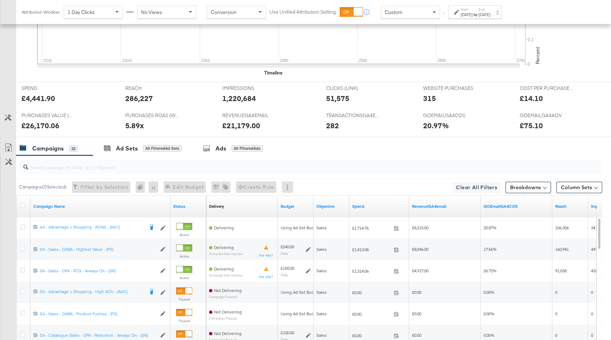
scroll to position [298, 0]
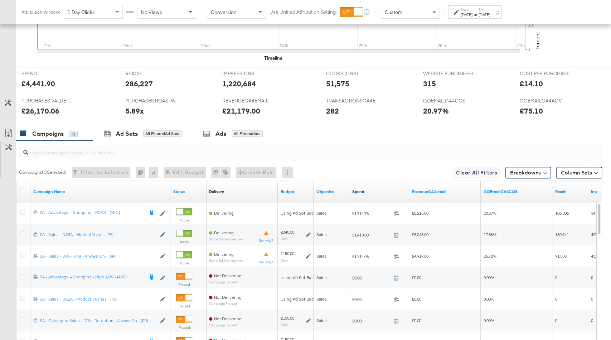
click at [381, 189] on link "Spend" at bounding box center [379, 192] width 54 height 6
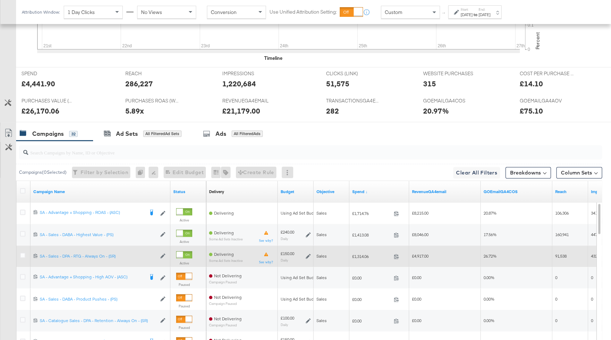
click at [364, 254] on span "£1,314.06" at bounding box center [371, 256] width 39 height 5
copy span "1,314.06"
click at [425, 257] on div "£4,917.00" at bounding box center [445, 255] width 72 height 11
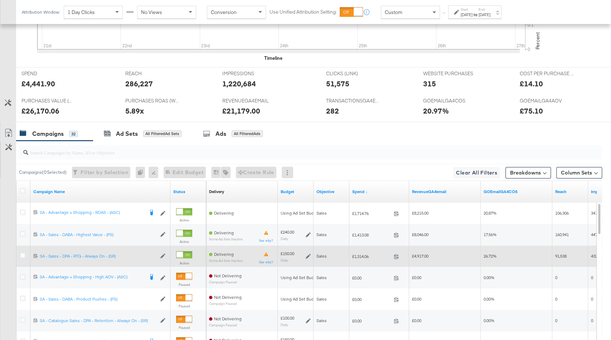
click at [423, 254] on span "£4,917.00" at bounding box center [420, 255] width 16 height 5
copy span "4,917.00"
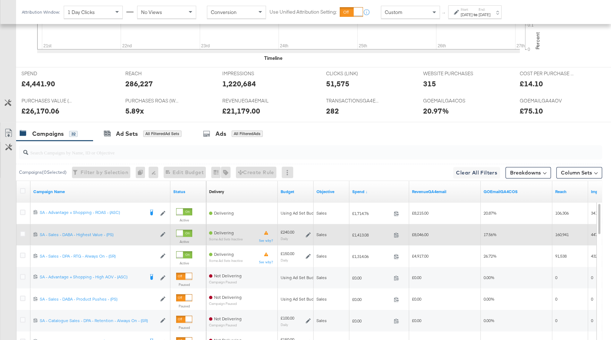
click at [359, 232] on span "£1,413.08" at bounding box center [371, 234] width 39 height 5
copy span "1,413.08"
click at [424, 232] on span "£8,046.00" at bounding box center [420, 234] width 16 height 5
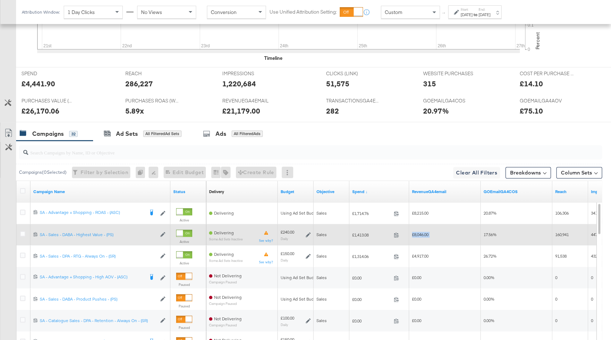
click at [424, 232] on span "£8,046.00" at bounding box center [420, 234] width 16 height 5
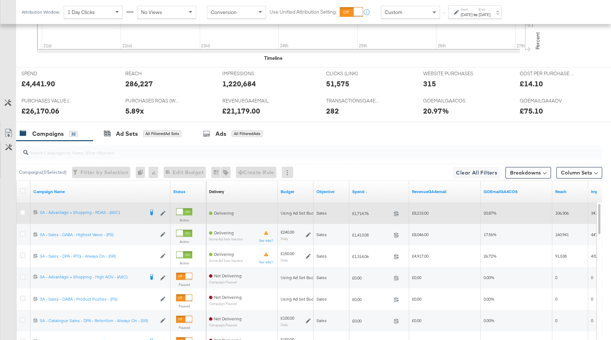
click at [363, 211] on span "£1,714.76" at bounding box center [371, 213] width 39 height 5
copy span "1,714.76"
click at [422, 211] on span "£8,215.00" at bounding box center [420, 212] width 16 height 5
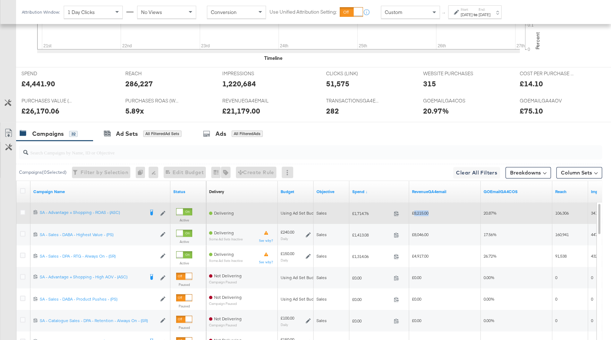
copy span "8,215.00"
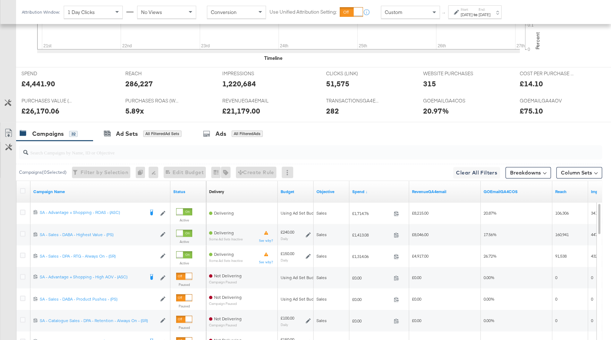
click at [491, 9] on label "End:" at bounding box center [485, 9] width 12 height 5
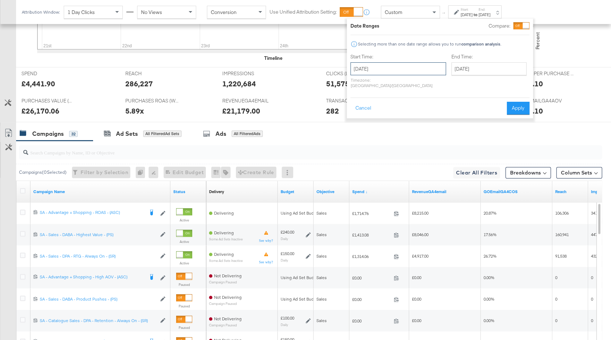
click at [380, 71] on input "[DATE]" at bounding box center [399, 68] width 96 height 13
click at [358, 143] on td "28" at bounding box center [359, 145] width 12 height 10
type input "[DATE]"
click at [519, 105] on button "Apply" at bounding box center [518, 108] width 23 height 13
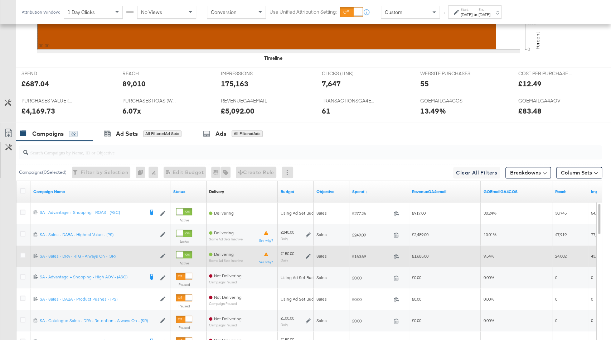
click at [363, 254] on span "£160.69" at bounding box center [371, 256] width 39 height 5
copy span "160.69"
click at [418, 254] on span "£1,685.00" at bounding box center [420, 255] width 16 height 5
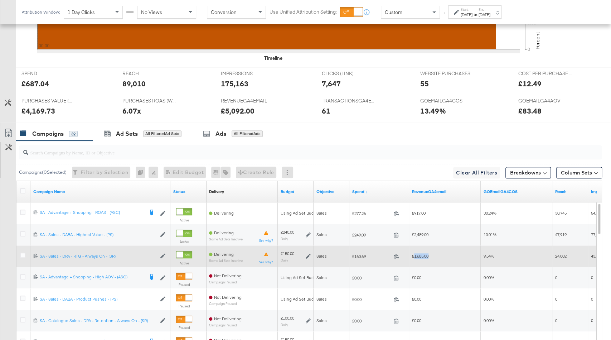
copy span "1,685.00"
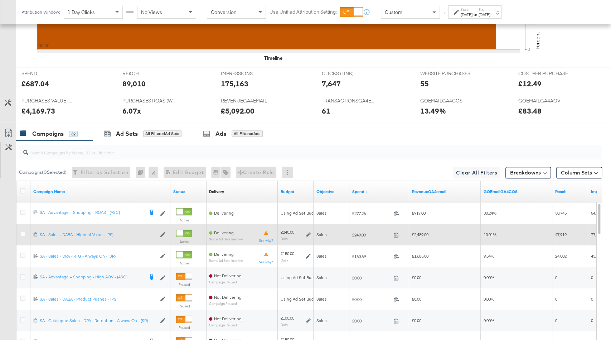
click at [362, 232] on span "£249.09" at bounding box center [371, 234] width 39 height 5
copy span "249.09"
click at [424, 232] on span "£2,489.00" at bounding box center [420, 234] width 16 height 5
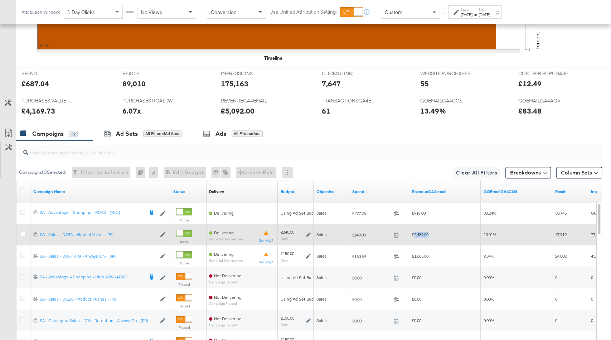
copy span "2,489.00"
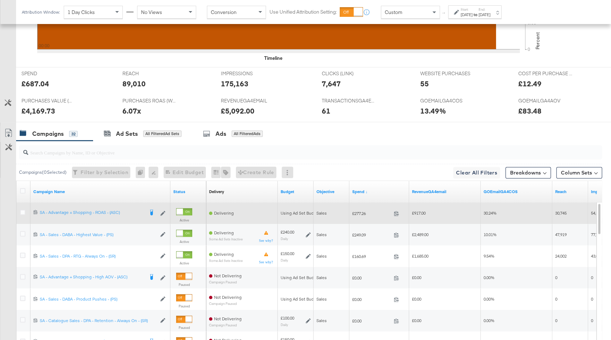
click at [361, 211] on span "£277.26" at bounding box center [371, 213] width 39 height 5
copy span "277.26"
click at [413, 210] on span "£917.00" at bounding box center [419, 212] width 14 height 5
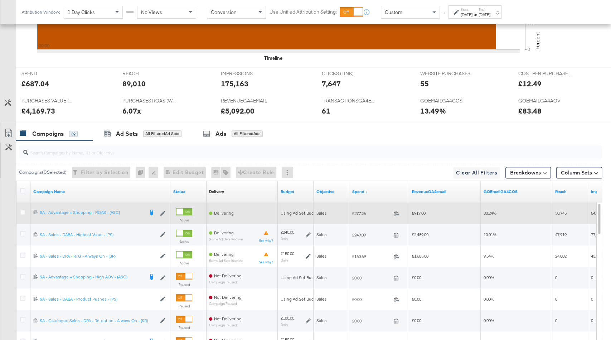
click at [415, 210] on span "£917.00" at bounding box center [419, 212] width 14 height 5
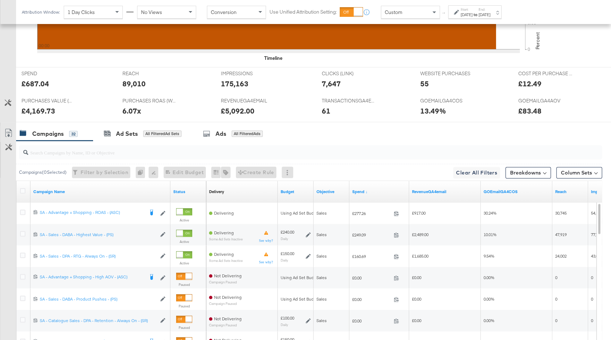
click at [491, 15] on div "Sep 28th 2025" at bounding box center [485, 15] width 12 height 6
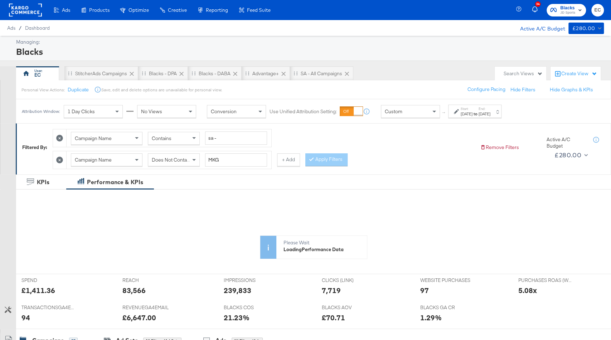
click at [479, 115] on strong "to" at bounding box center [476, 113] width 6 height 5
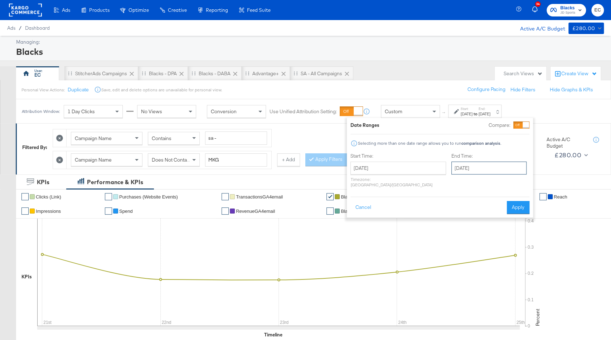
click at [470, 166] on input "[DATE]" at bounding box center [489, 167] width 75 height 13
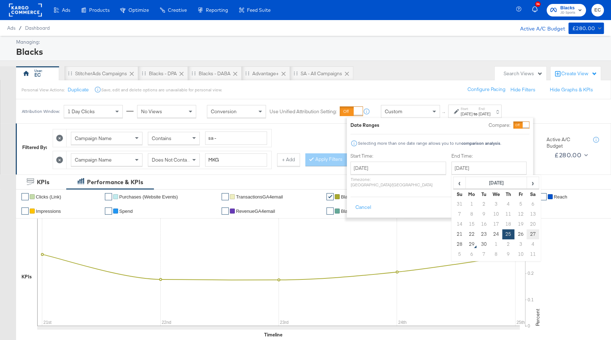
click at [527, 230] on td "27" at bounding box center [533, 234] width 12 height 10
type input "[DATE]"
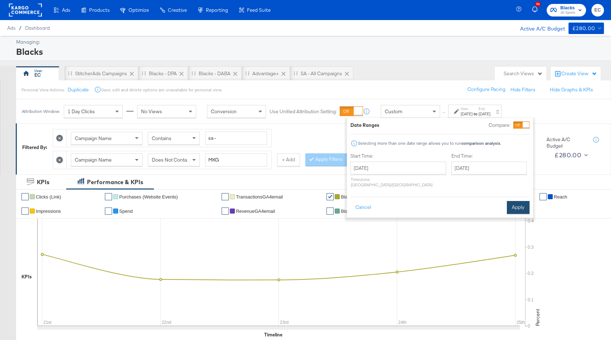
click at [516, 206] on button "Apply" at bounding box center [518, 207] width 23 height 13
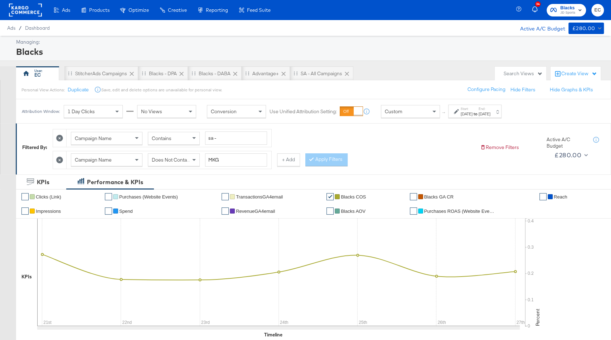
click at [501, 119] on div "Attribution Window: 1 Day Clicks No Views Conversion Use Unified Attribution Se…" at bounding box center [263, 111] width 494 height 24
click at [491, 115] on div "Sep 27th 2025" at bounding box center [485, 114] width 12 height 6
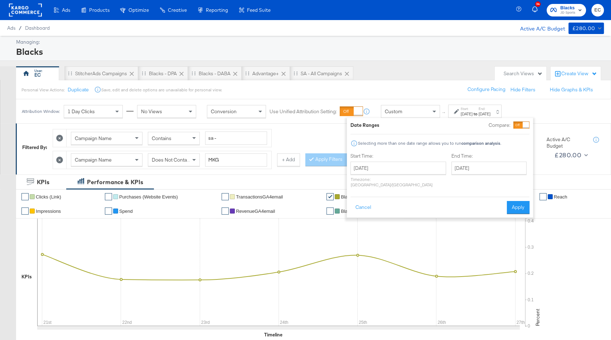
click at [483, 158] on label "End Time:" at bounding box center [491, 156] width 78 height 7
click at [484, 169] on input "September 27th 2025" at bounding box center [489, 167] width 75 height 13
click at [527, 202] on button "Apply" at bounding box center [518, 207] width 23 height 13
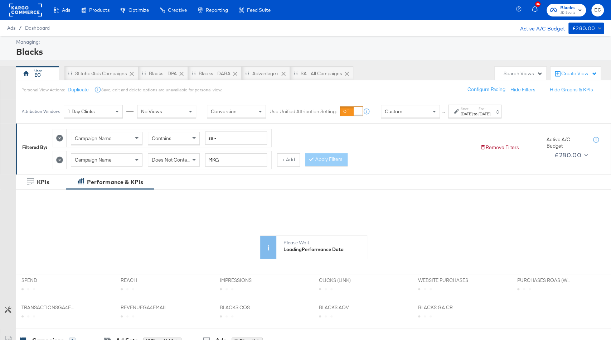
scroll to position [184, 0]
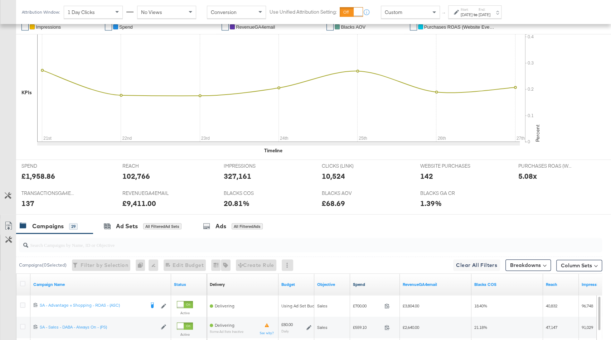
click at [385, 211] on div "BLACKS AOV BLACKS AOV £68.69" at bounding box center [366, 200] width 98 height 27
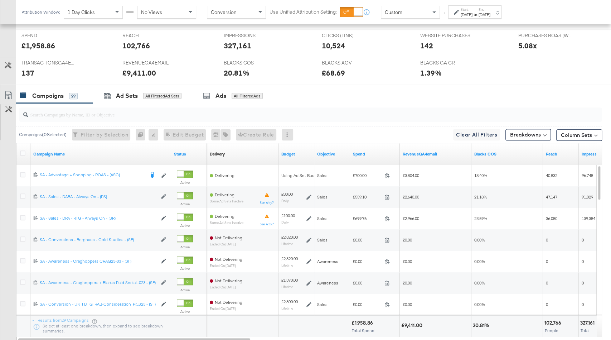
scroll to position [361, 0]
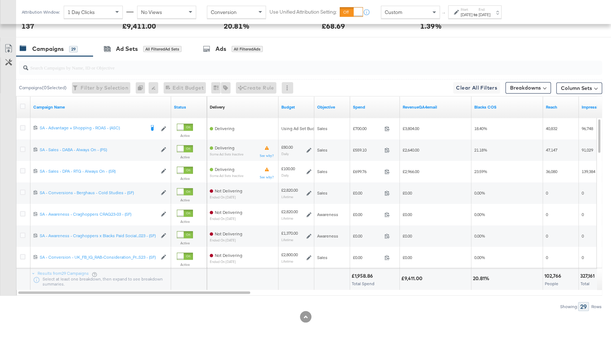
click at [369, 109] on div "Spend" at bounding box center [375, 106] width 50 height 11
click at [370, 105] on link "Spend" at bounding box center [375, 107] width 44 height 6
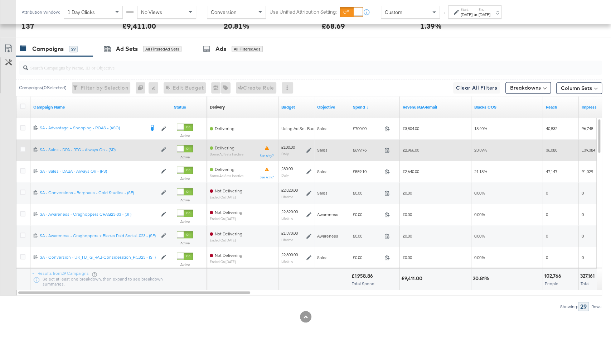
click at [364, 149] on span "£699.76" at bounding box center [367, 149] width 29 height 5
copy span "699.76"
click at [418, 147] on span "£2,966.00" at bounding box center [411, 149] width 16 height 5
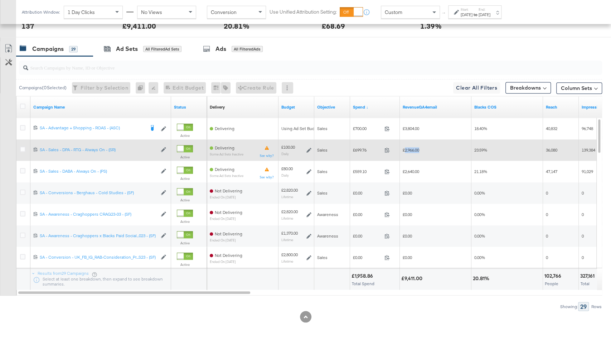
copy span "2,966.00"
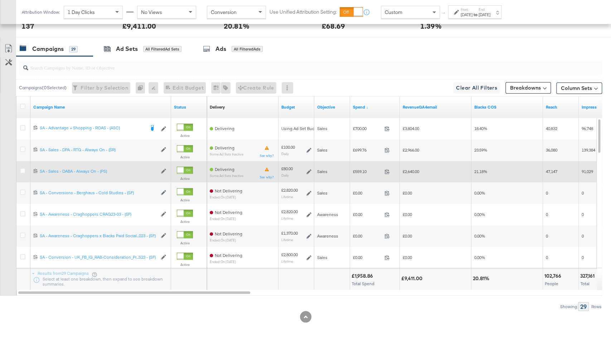
click at [357, 171] on span "£559.10" at bounding box center [367, 171] width 29 height 5
copy span "559.10"
click at [412, 173] on div "£2,640.00" at bounding box center [436, 171] width 72 height 11
click at [411, 170] on span "£2,640.00" at bounding box center [411, 171] width 16 height 5
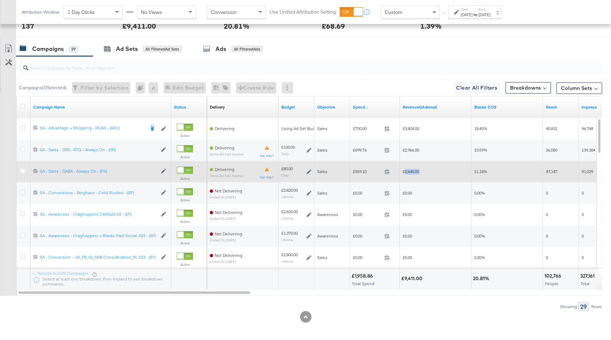
click at [411, 170] on span "£2,640.00" at bounding box center [411, 171] width 16 height 5
copy span "2,640.00"
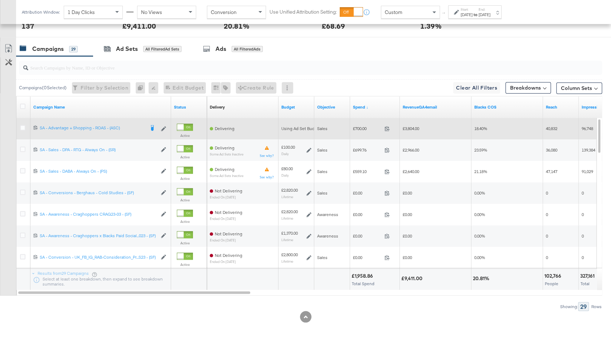
click at [361, 126] on span "£700.00" at bounding box center [367, 128] width 29 height 5
copy span "700.00"
click at [411, 127] on span "£3,804.00" at bounding box center [411, 128] width 16 height 5
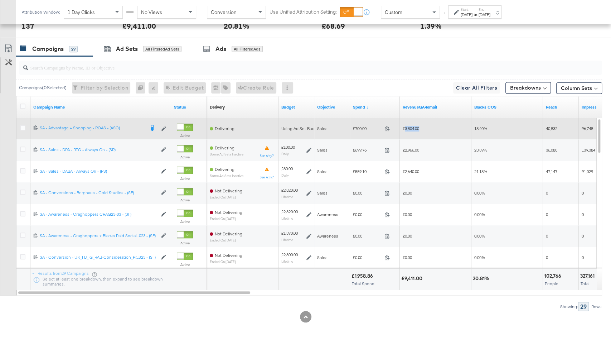
copy span "3,804.00"
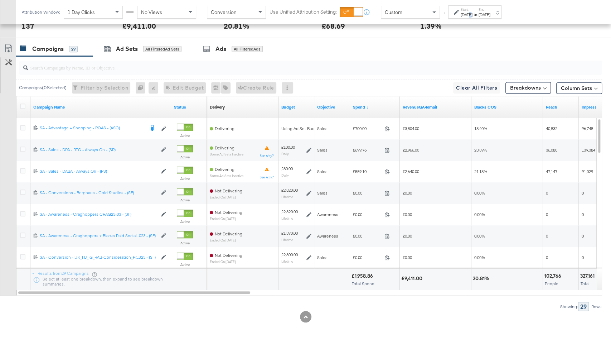
click at [470, 12] on div "Sep 21st 2025" at bounding box center [467, 15] width 12 height 6
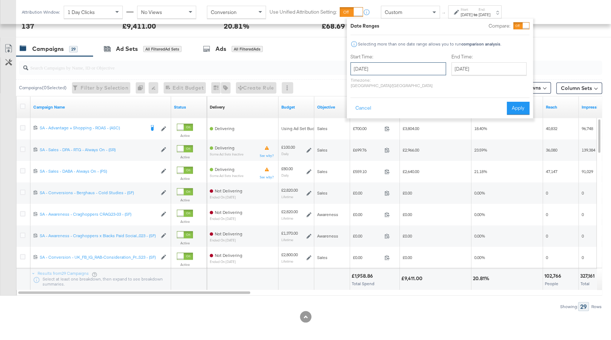
click at [374, 64] on input "September 21st 2025" at bounding box center [399, 68] width 96 height 13
click at [355, 145] on td "28" at bounding box center [359, 145] width 12 height 10
type input "September 28th 2025"
click at [516, 104] on button "Apply" at bounding box center [518, 108] width 23 height 13
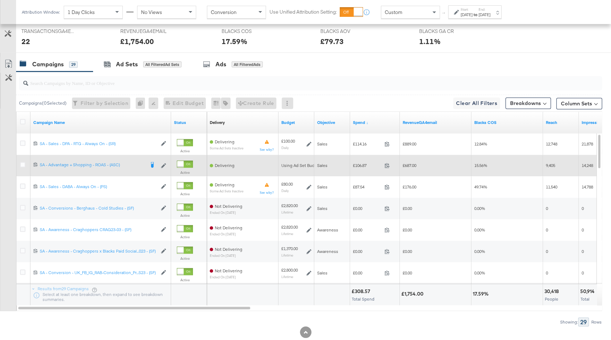
scroll to position [344, 0]
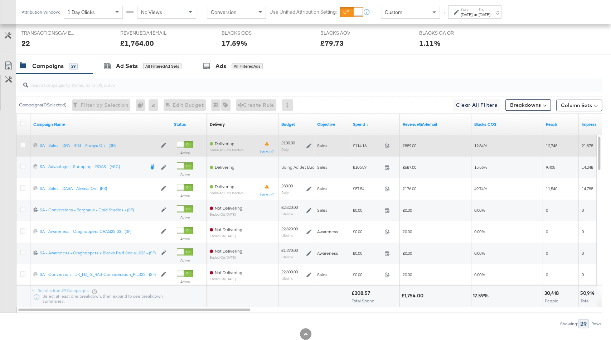
click at [361, 143] on span "£114.16" at bounding box center [367, 145] width 29 height 5
copy span "114.16"
click at [411, 143] on span "£889.00" at bounding box center [410, 145] width 14 height 5
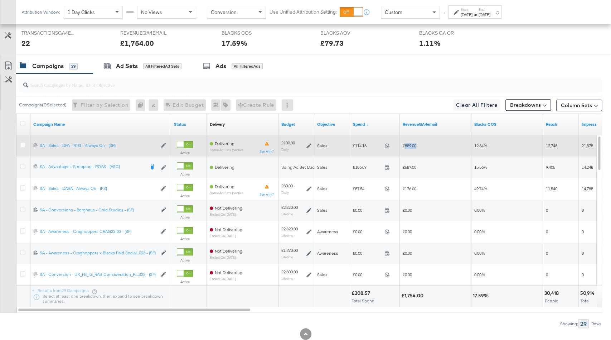
copy span "889.00"
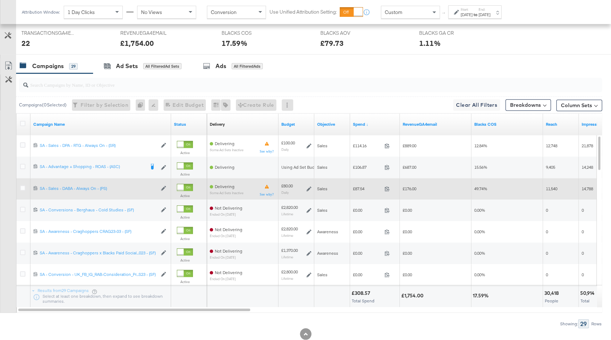
click at [361, 186] on span "£87.54" at bounding box center [367, 188] width 29 height 5
copy span "87.54"
click at [413, 187] on span "£176.00" at bounding box center [410, 188] width 14 height 5
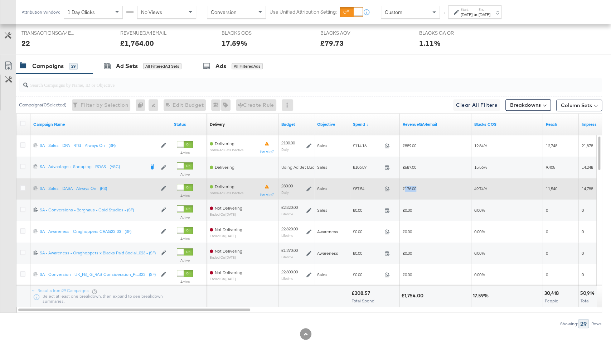
copy span "176.00"
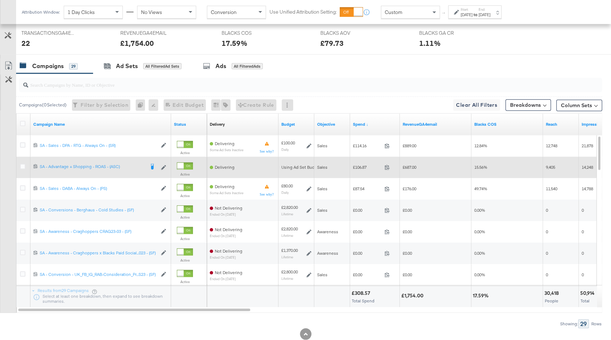
click at [363, 165] on span "£106.87" at bounding box center [367, 166] width 29 height 5
click at [412, 164] on span "£687.00" at bounding box center [410, 166] width 14 height 5
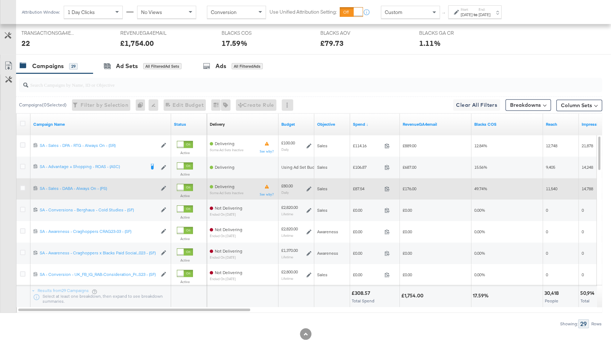
click at [360, 186] on span "£87.54" at bounding box center [367, 188] width 29 height 5
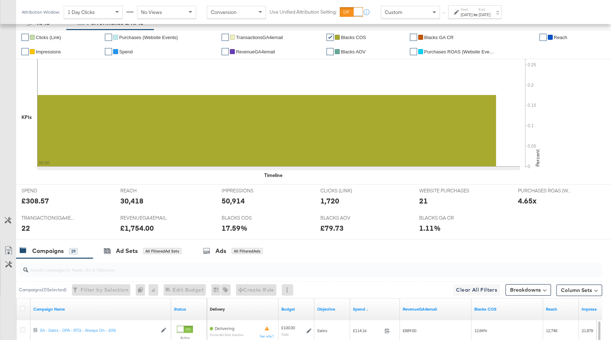
scroll to position [0, 0]
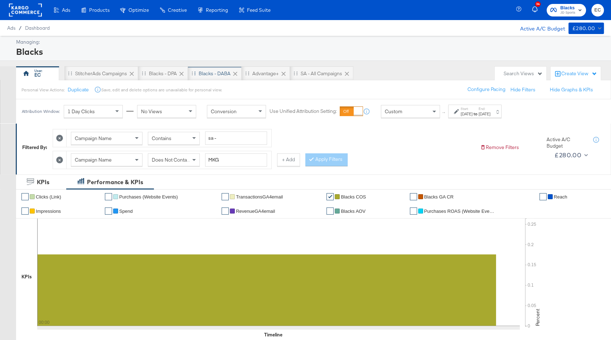
click at [202, 74] on div "Blacks - DABA" at bounding box center [215, 73] width 32 height 7
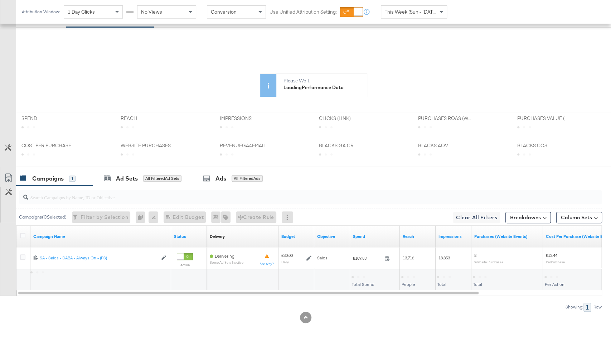
click at [168, 139] on div "REACH REACH" at bounding box center [164, 125] width 99 height 27
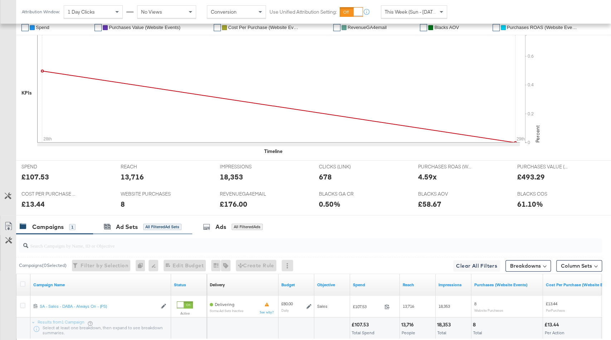
click at [149, 219] on div "Ad Sets All Filtered Ad Sets" at bounding box center [142, 226] width 99 height 15
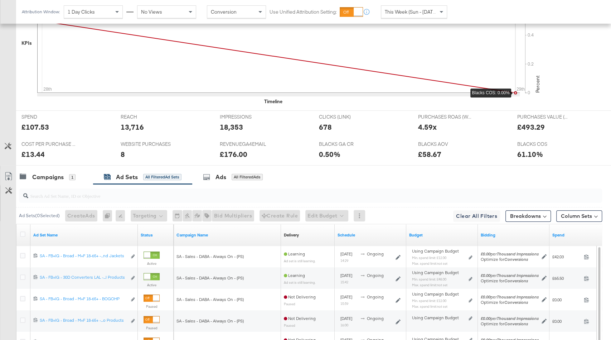
scroll to position [315, 0]
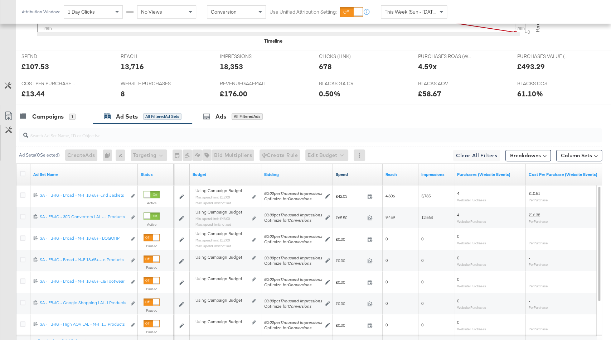
click at [354, 172] on link "Spend" at bounding box center [358, 175] width 44 height 6
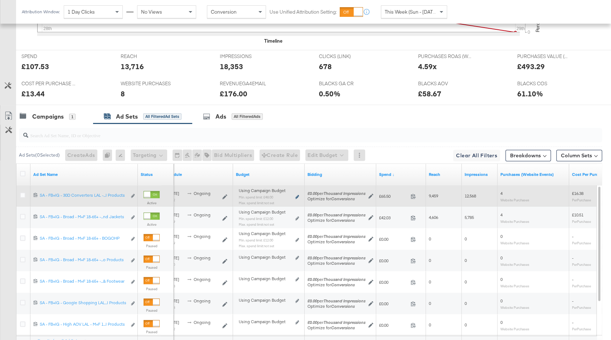
click at [298, 195] on icon at bounding box center [297, 197] width 4 height 4
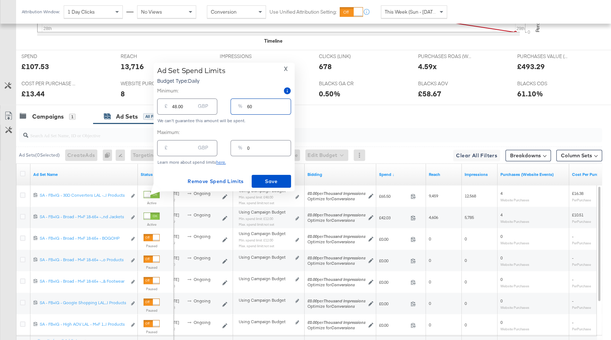
drag, startPoint x: 259, startPoint y: 105, endPoint x: 210, endPoint y: 105, distance: 48.3
click at [210, 105] on div "£ 48.00 GBP % 60" at bounding box center [224, 106] width 134 height 19
type input "1"
type input "0.80"
type input "10"
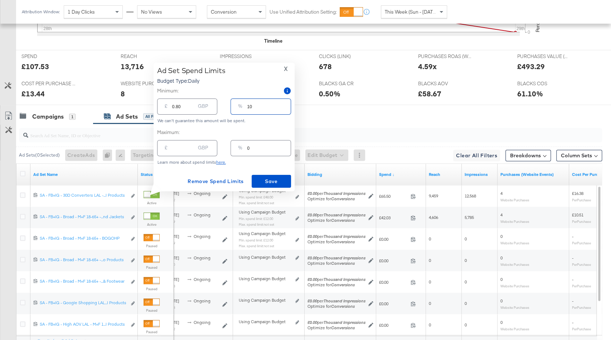
type input "8.00"
type input "10"
click at [270, 178] on span "Save" at bounding box center [272, 181] width 34 height 9
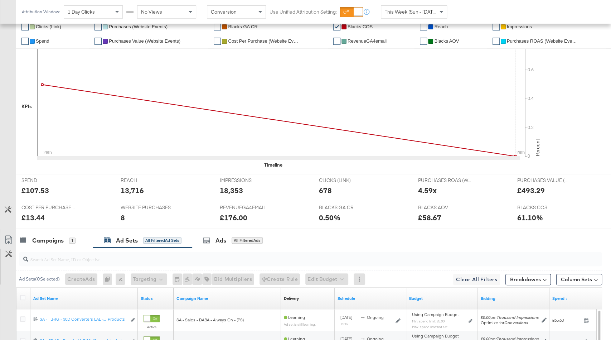
scroll to position [229, 0]
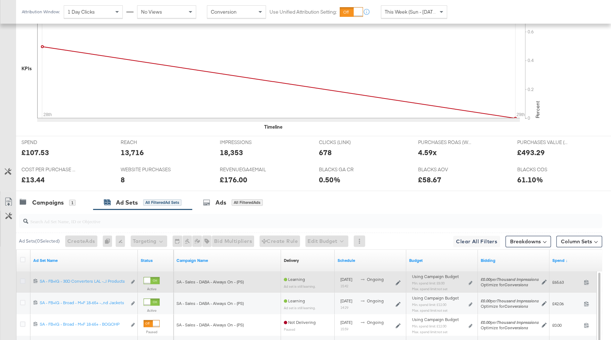
click at [23, 278] on icon at bounding box center [22, 280] width 5 height 5
click at [0, 0] on input "checkbox" at bounding box center [0, 0] width 0 height 0
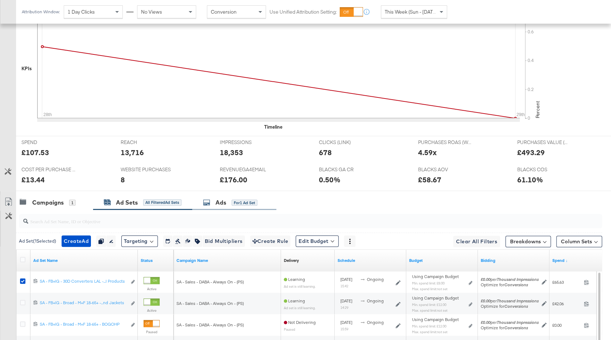
click at [222, 198] on div "Ads" at bounding box center [221, 202] width 11 height 8
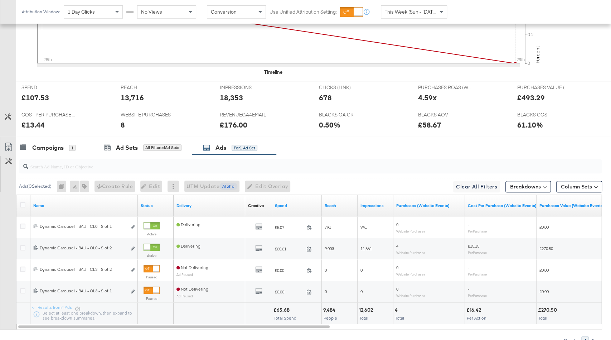
scroll to position [302, 0]
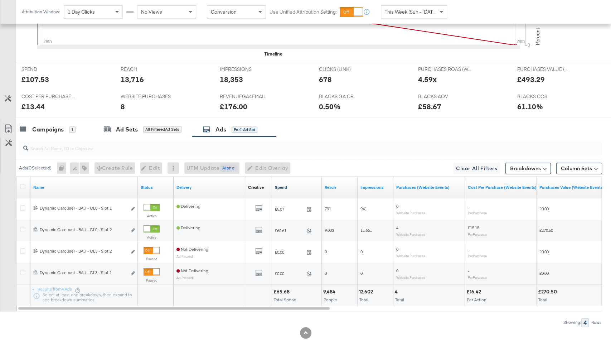
click at [301, 184] on link "Spend" at bounding box center [297, 187] width 44 height 6
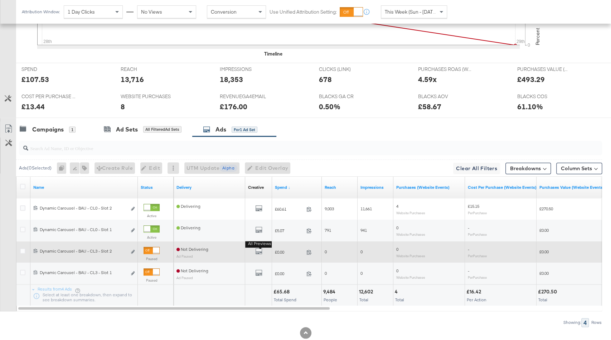
click at [260, 247] on button "All Previews" at bounding box center [258, 251] width 7 height 9
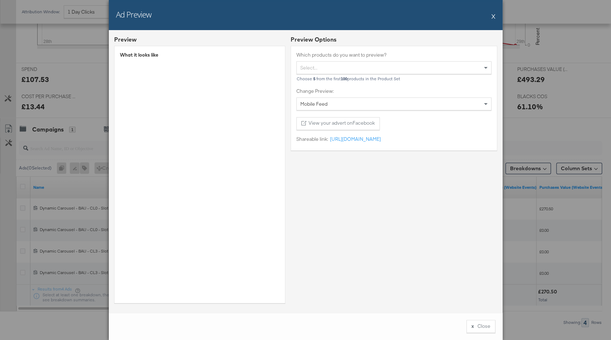
click at [493, 15] on button "X" at bounding box center [494, 16] width 4 height 14
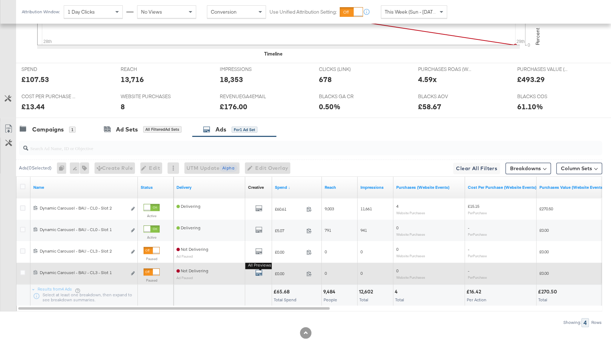
click at [259, 271] on icon "default" at bounding box center [258, 272] width 7 height 7
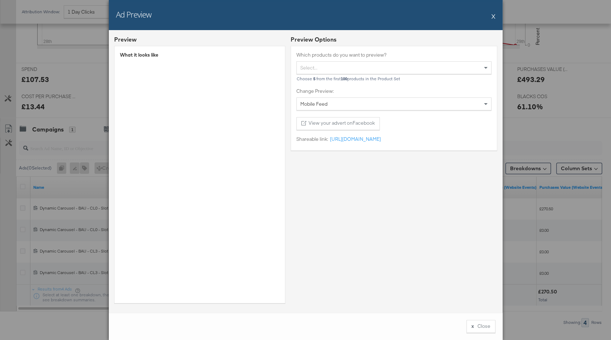
click at [493, 17] on button "X" at bounding box center [494, 16] width 4 height 14
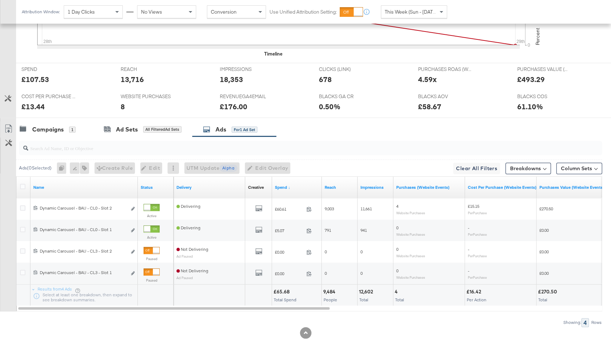
click at [166, 136] on div at bounding box center [309, 147] width 586 height 23
click at [166, 131] on div "Ad Sets All Filtered Ad Sets" at bounding box center [142, 129] width 99 height 15
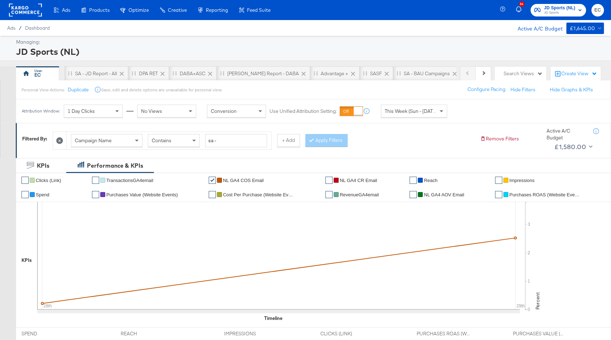
click at [549, 13] on span "JD Sports" at bounding box center [560, 13] width 32 height 6
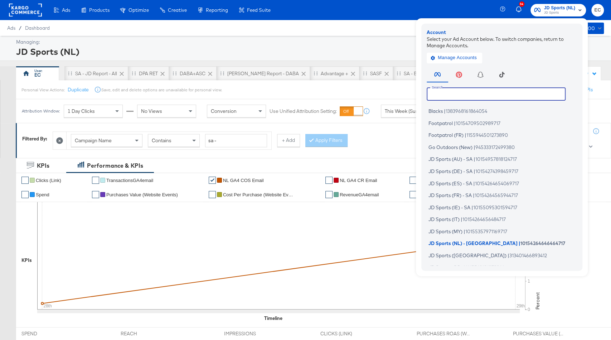
click at [454, 96] on input "text" at bounding box center [496, 93] width 139 height 13
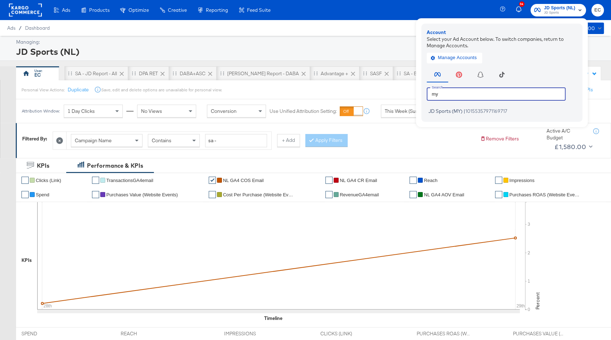
type input "my"
click at [462, 115] on li "JD Sports (MY) | 10155357971169717" at bounding box center [504, 111] width 154 height 10
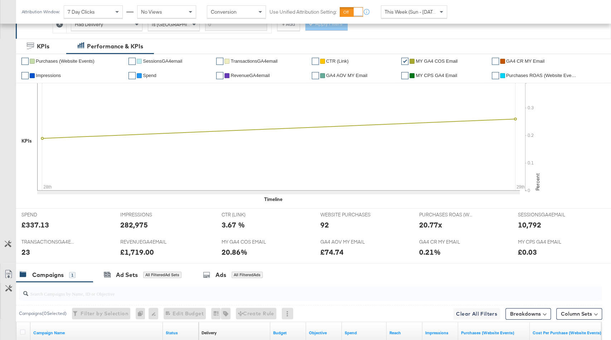
scroll to position [226, 0]
